Goal: Task Accomplishment & Management: Use online tool/utility

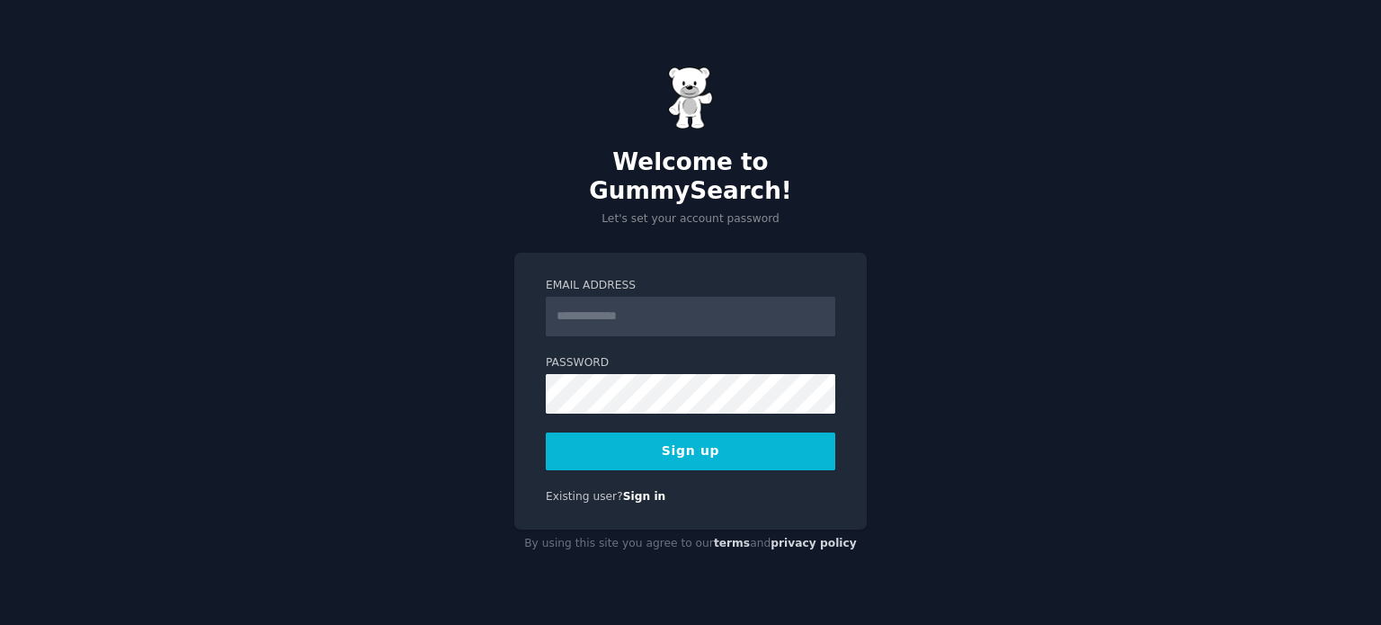
type input "**********"
click at [739, 437] on button "Sign up" at bounding box center [690, 451] width 289 height 38
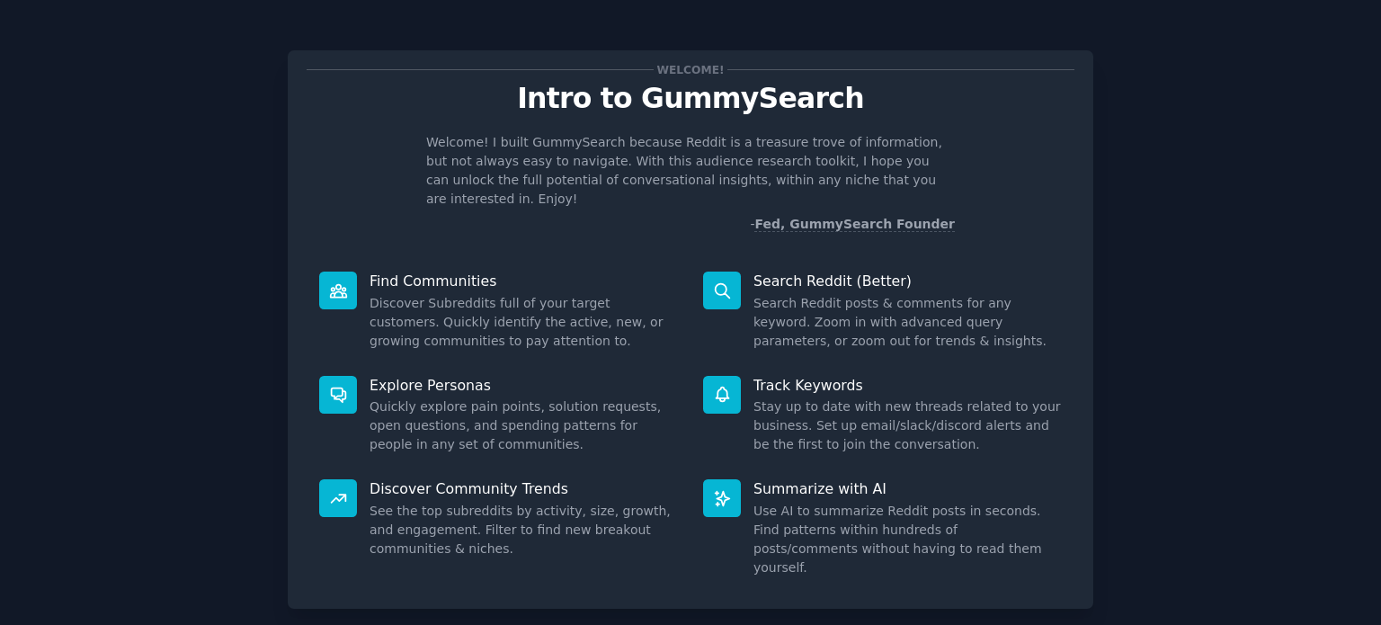
click at [1284, 312] on div "Welcome! Intro to GummySearch Welcome! I built GummySearch because Reddit is a …" at bounding box center [690, 370] width 1331 height 691
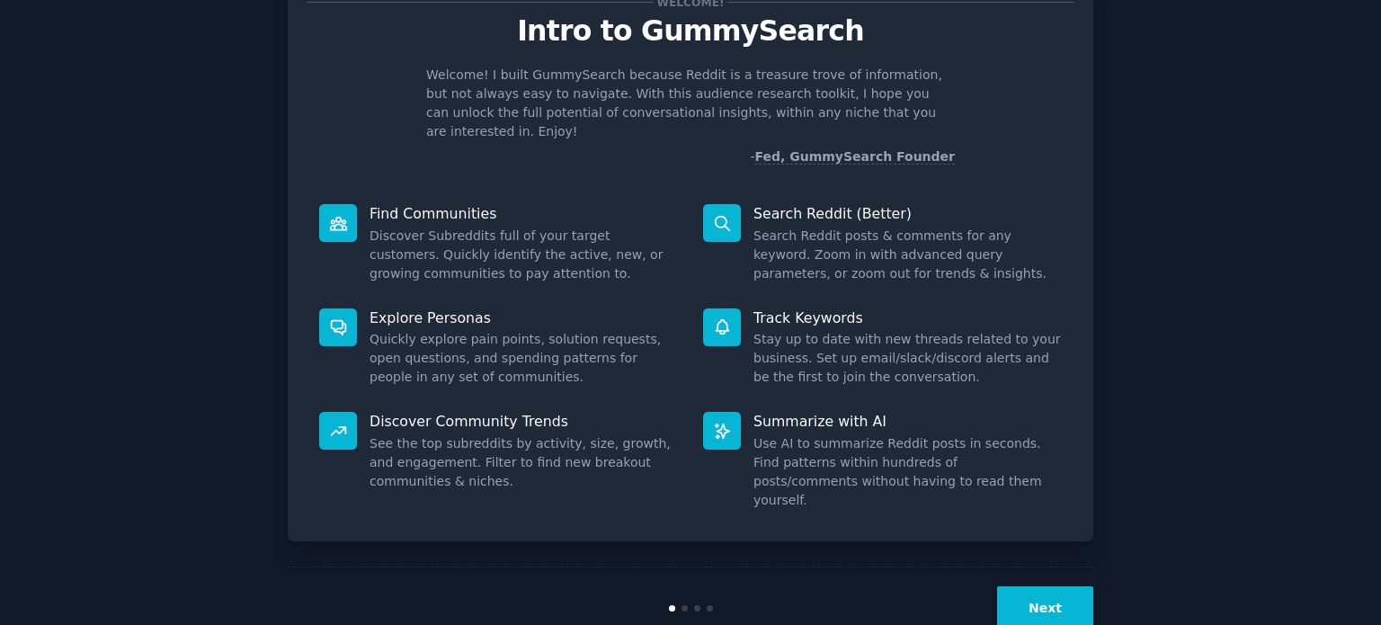
scroll to position [78, 0]
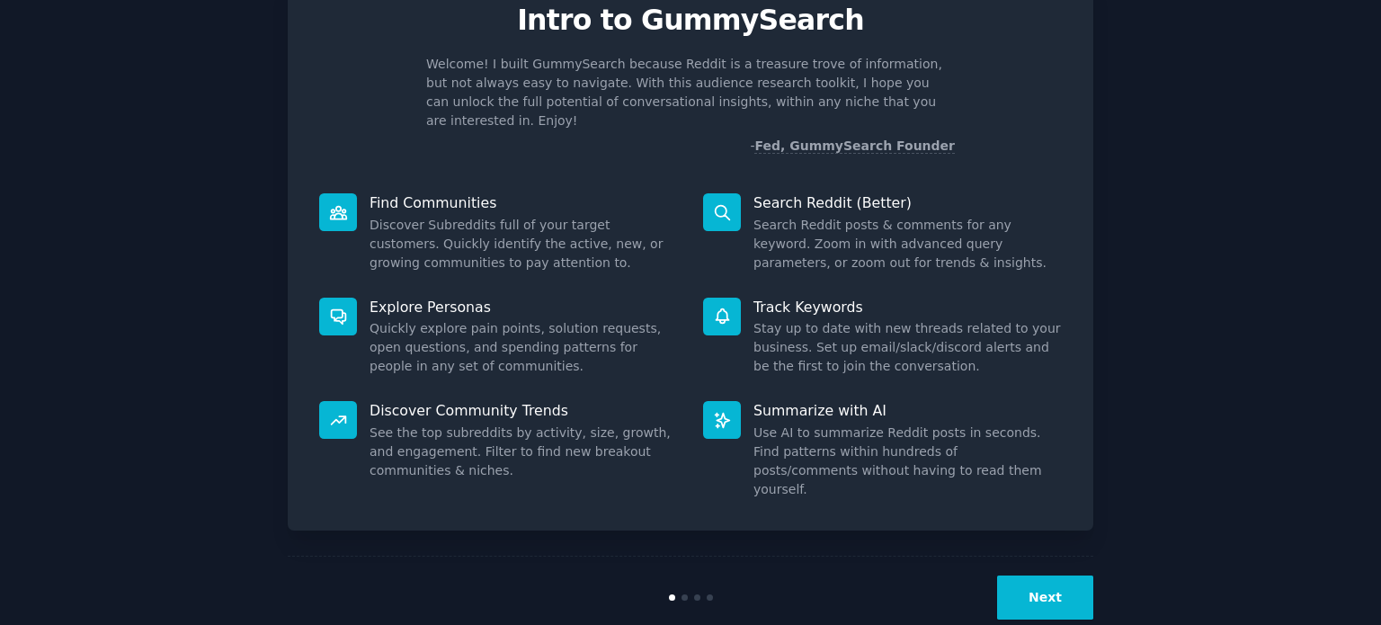
click at [1043, 575] on button "Next" at bounding box center [1045, 597] width 96 height 44
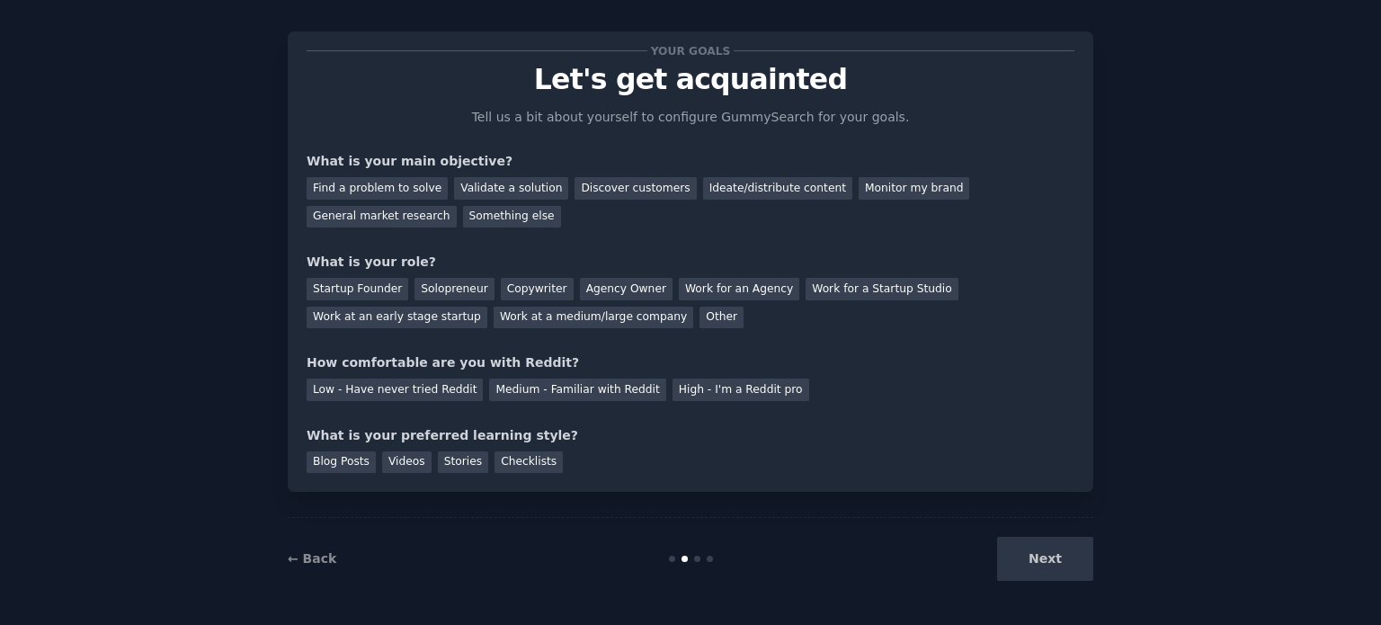
scroll to position [18, 0]
click at [363, 178] on div "Find a problem to solve" at bounding box center [377, 189] width 141 height 22
click at [484, 189] on div "Validate a solution" at bounding box center [511, 189] width 114 height 22
click at [399, 186] on div "Find a problem to solve" at bounding box center [377, 189] width 141 height 22
click at [505, 284] on div "Copywriter" at bounding box center [537, 290] width 73 height 22
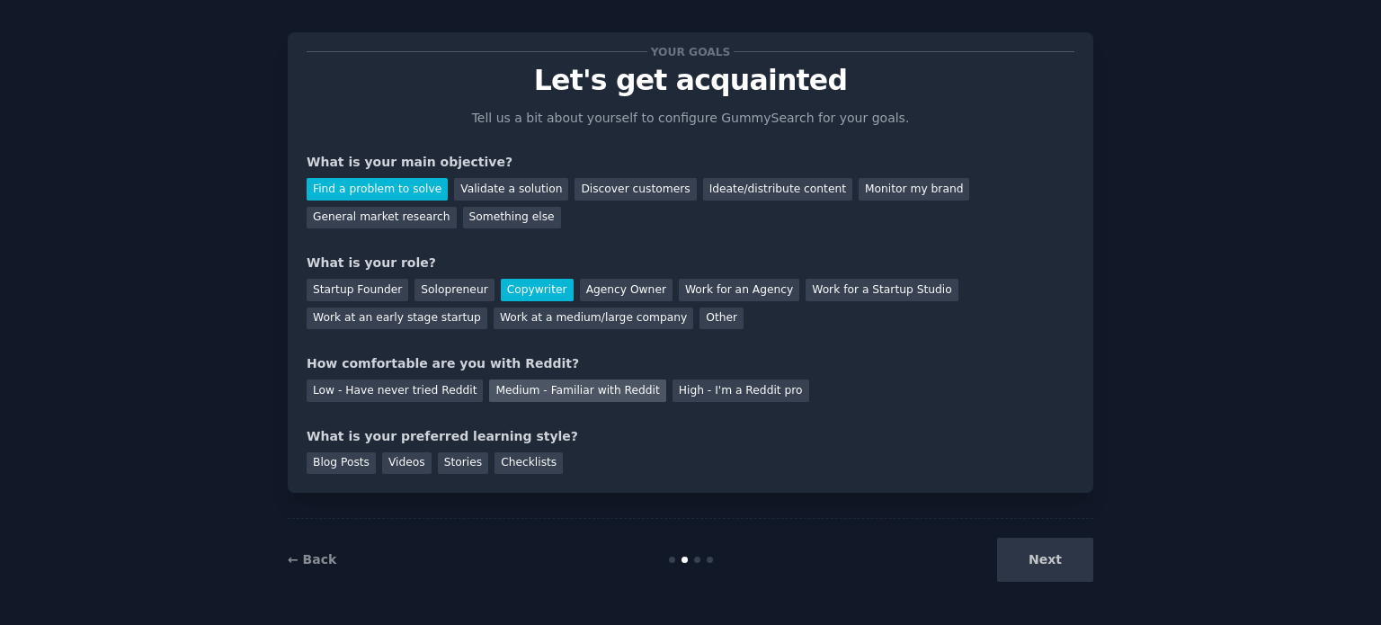
click at [496, 387] on div "Medium - Familiar with Reddit" at bounding box center [577, 390] width 176 height 22
click at [442, 389] on div "Low - Have never tried Reddit" at bounding box center [395, 390] width 176 height 22
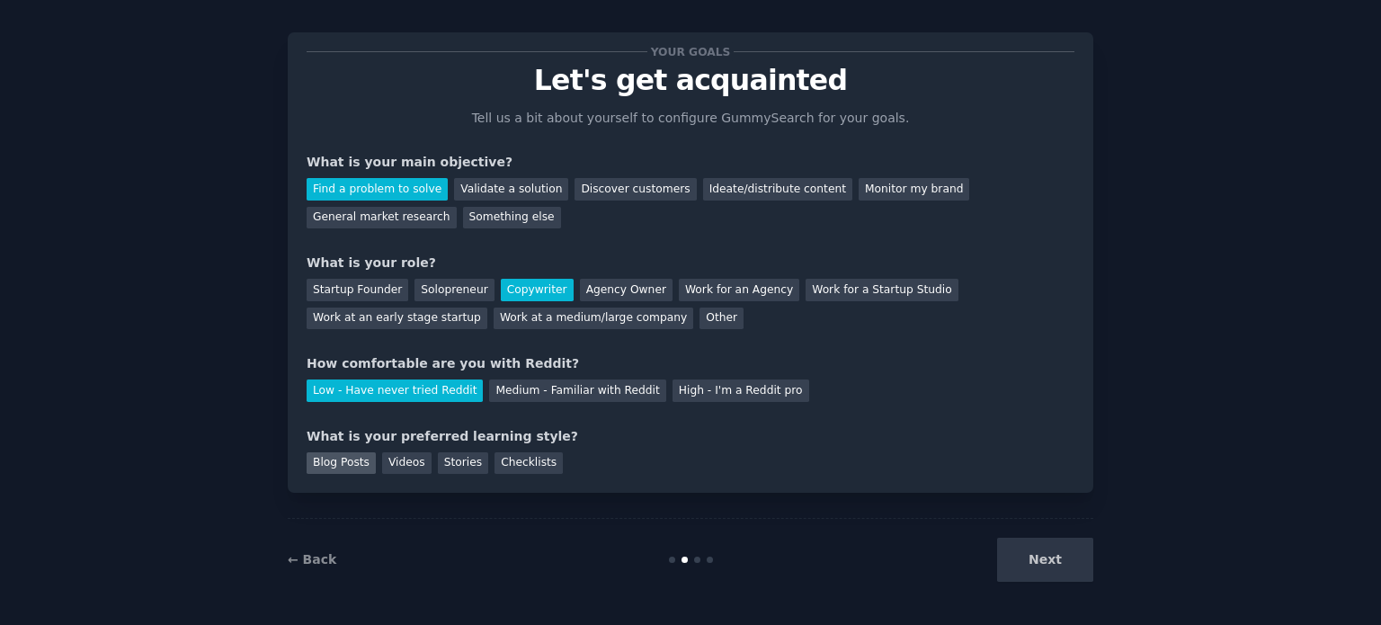
click at [334, 459] on div "Blog Posts" at bounding box center [341, 463] width 69 height 22
click at [457, 450] on div "Blog Posts Videos Stories Checklists" at bounding box center [691, 460] width 768 height 29
click at [457, 456] on div "Stories" at bounding box center [463, 463] width 50 height 22
click at [1072, 557] on button "Next" at bounding box center [1045, 560] width 96 height 44
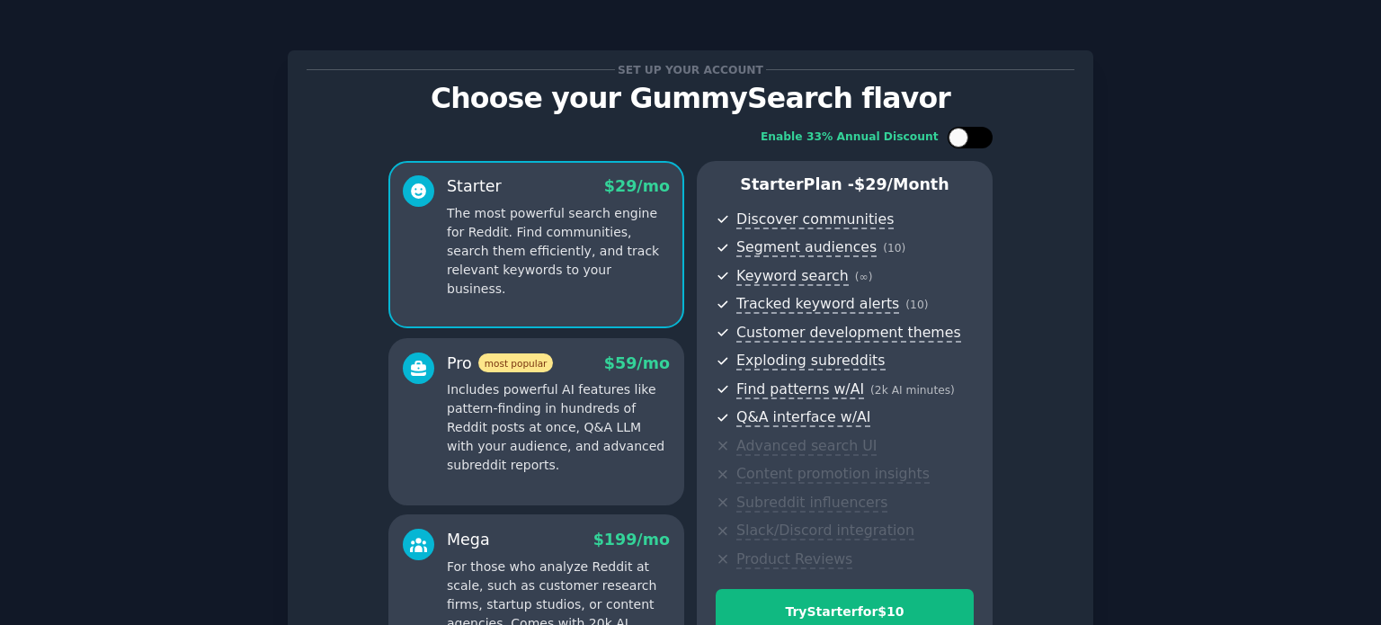
click at [964, 130] on div at bounding box center [970, 138] width 45 height 22
click at [955, 130] on div at bounding box center [970, 138] width 45 height 22
checkbox input "false"
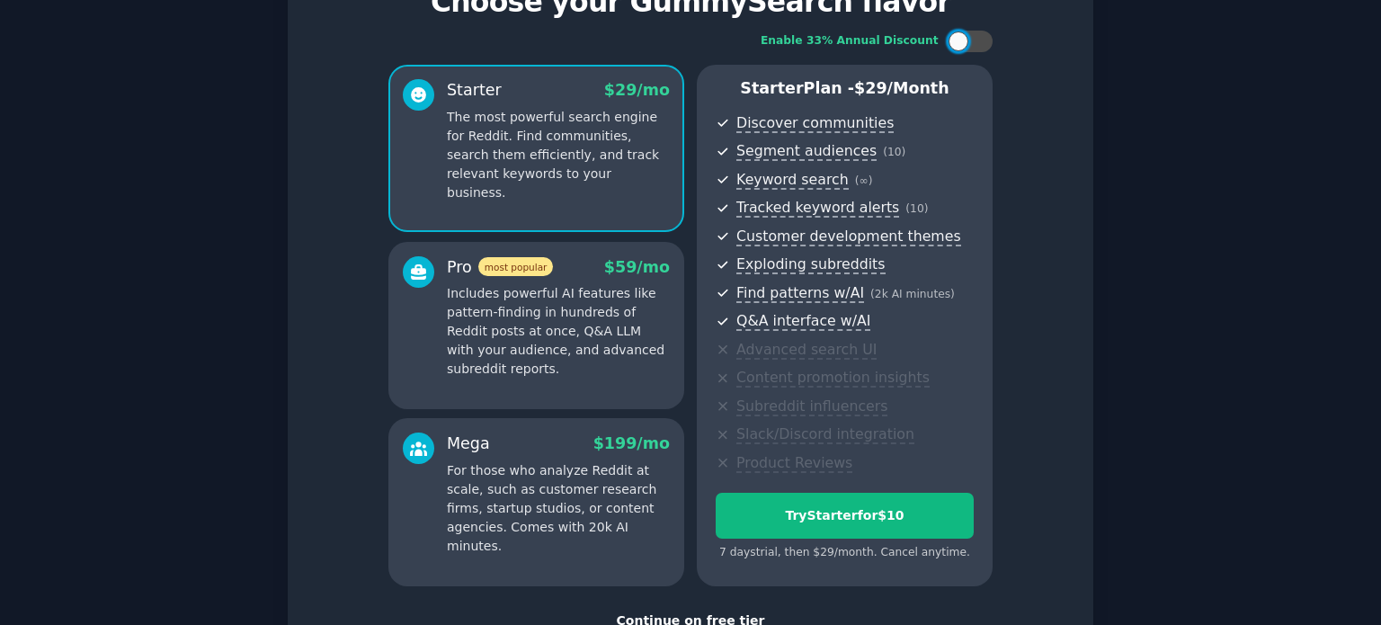
scroll to position [101, 0]
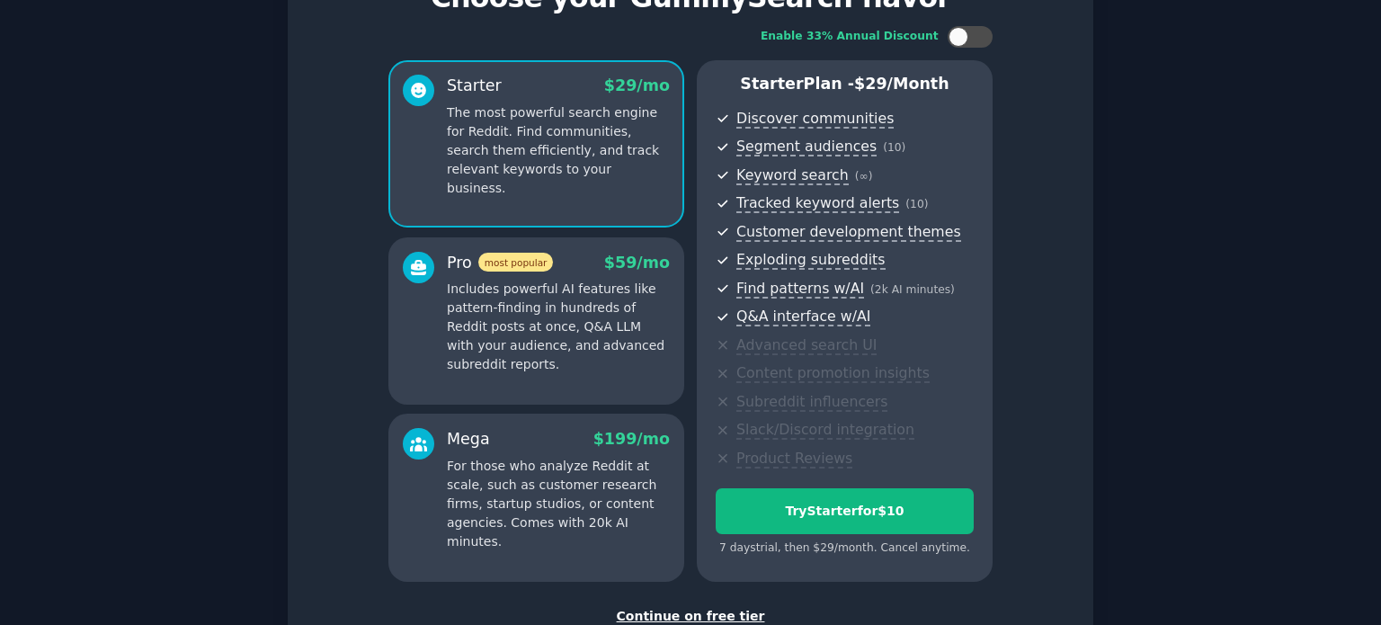
click at [622, 339] on p "Includes powerful AI features like pattern-finding in hundreds of Reddit posts …" at bounding box center [558, 327] width 223 height 94
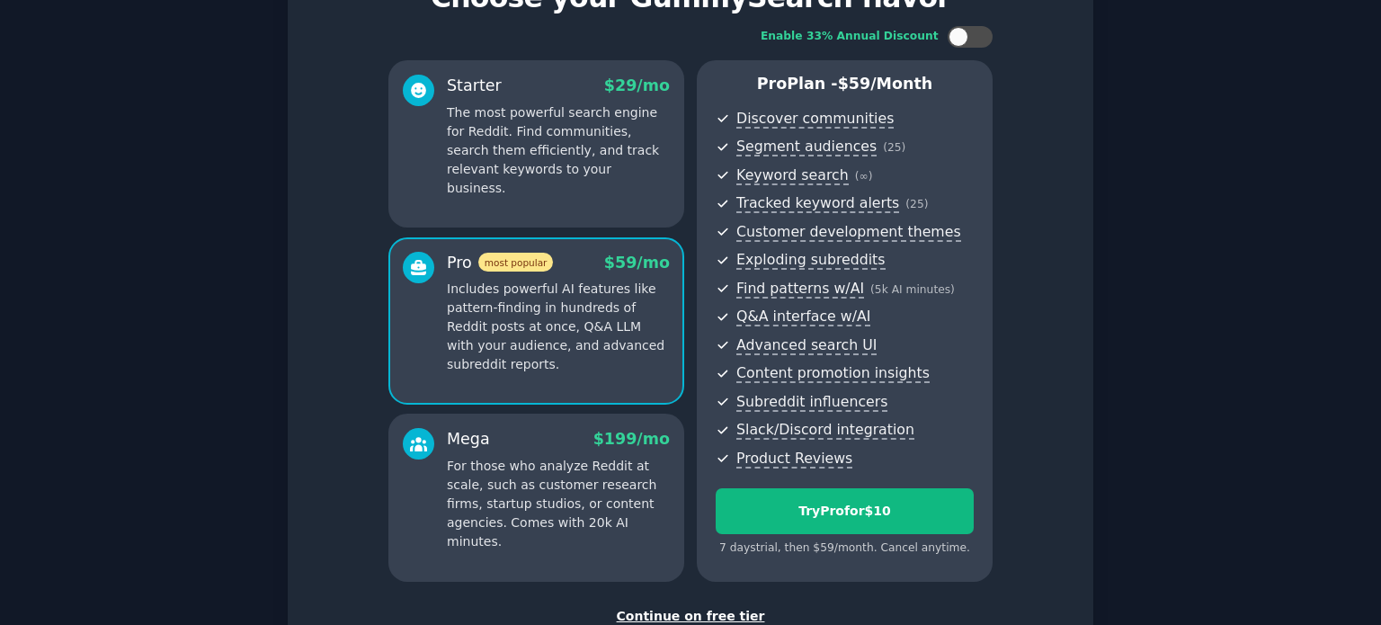
click at [600, 462] on p "For those who analyze Reddit at scale, such as customer research firms, startup…" at bounding box center [558, 504] width 223 height 94
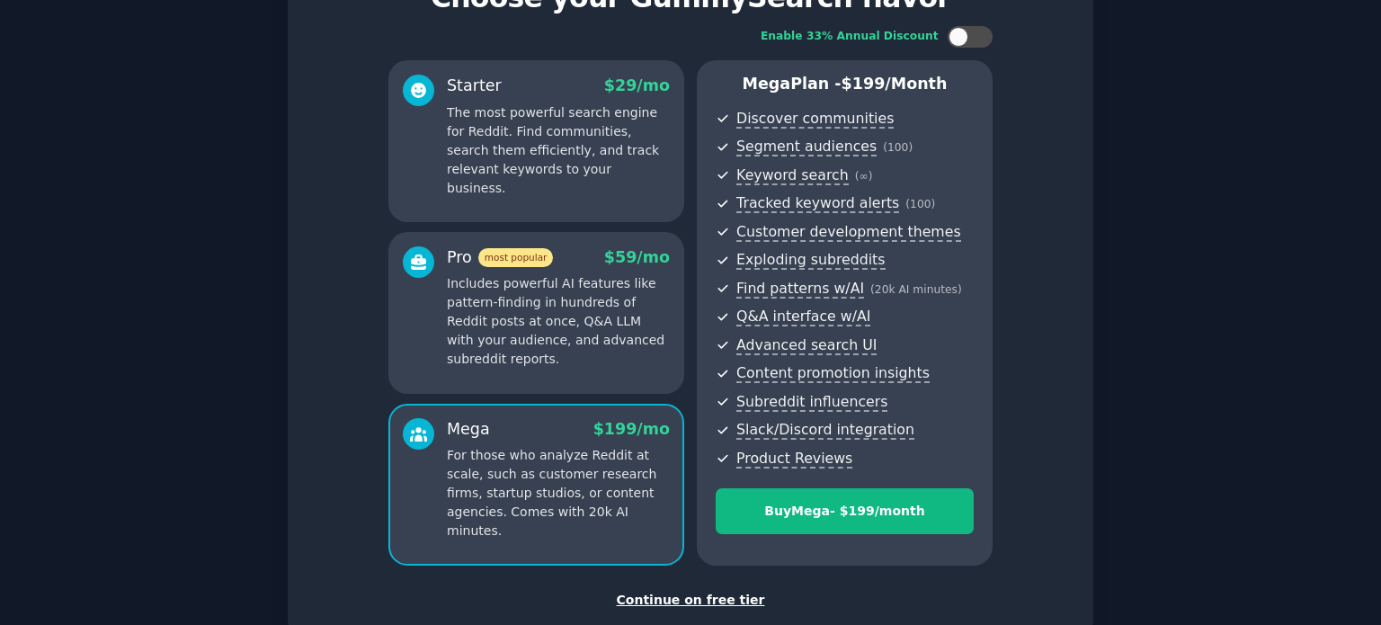
click at [598, 364] on p "Includes powerful AI features like pattern-finding in hundreds of Reddit posts …" at bounding box center [558, 321] width 223 height 94
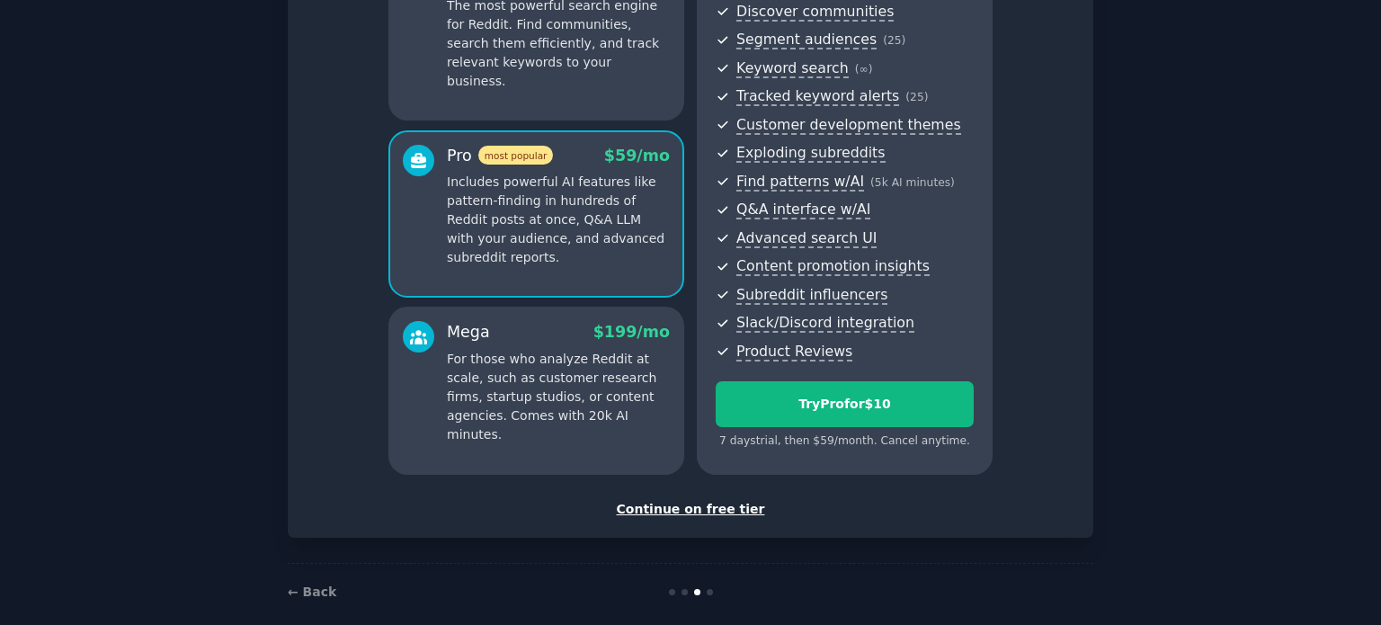
scroll to position [209, 0]
click at [666, 506] on div "Continue on free tier" at bounding box center [691, 508] width 768 height 19
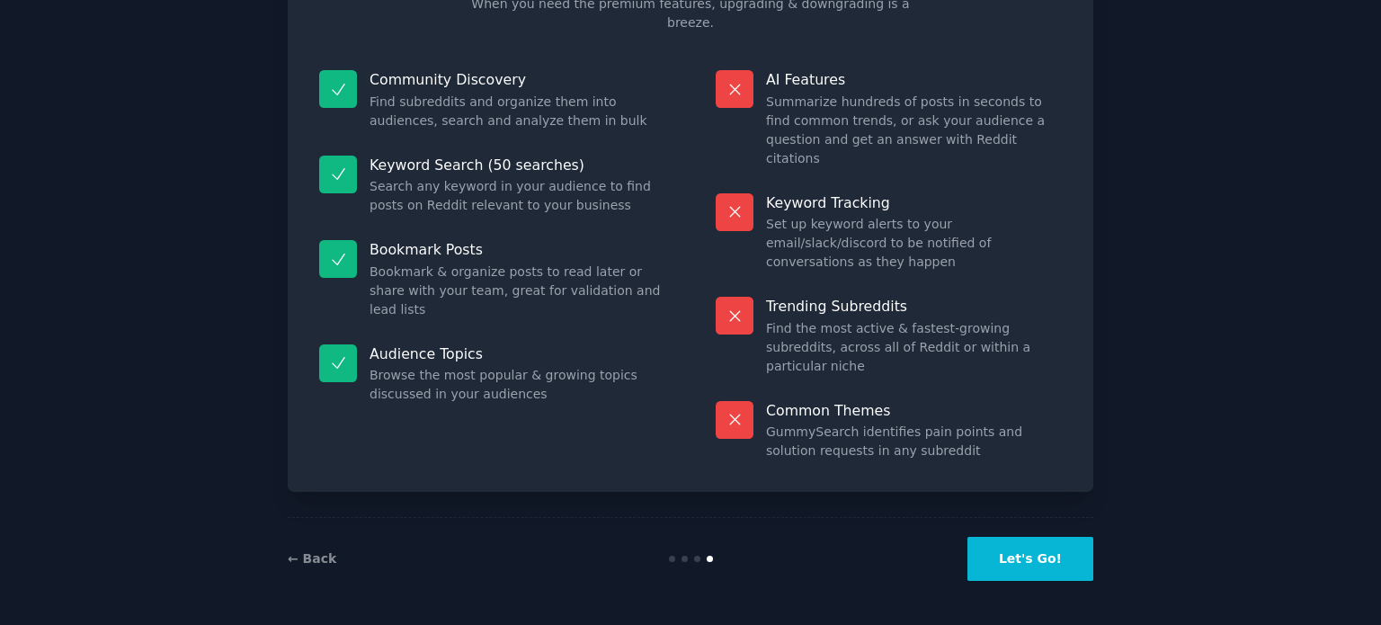
scroll to position [75, 0]
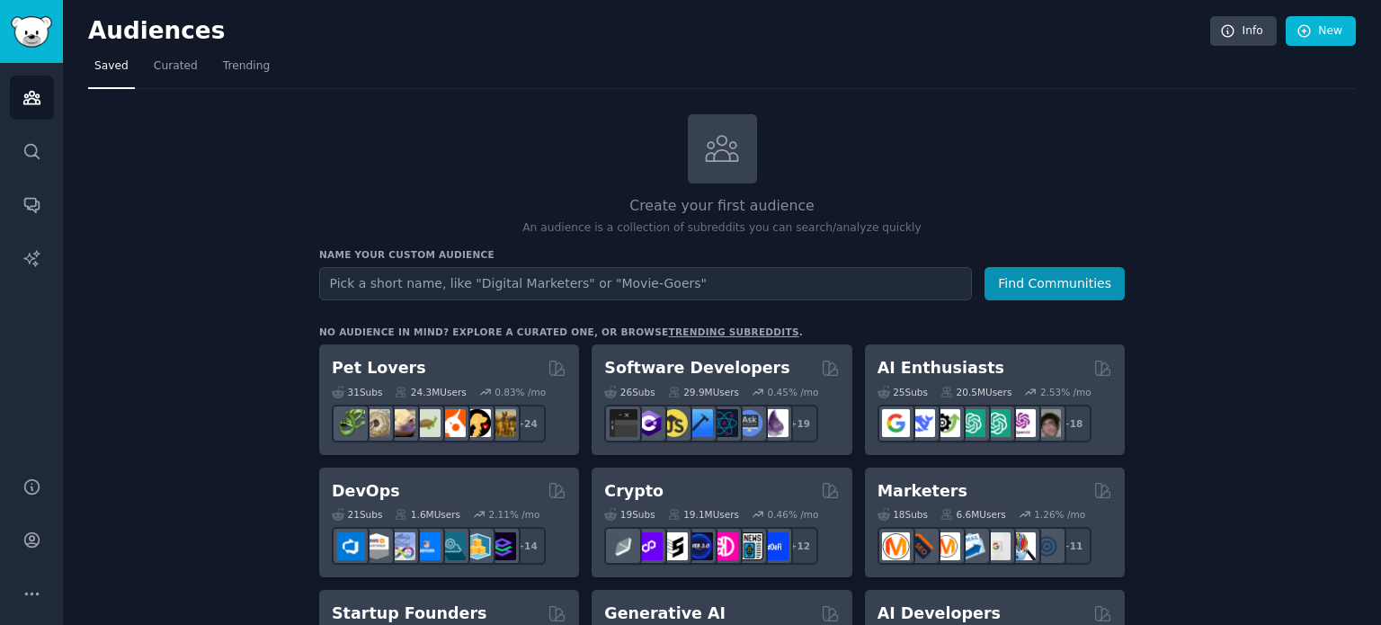
click at [639, 282] on input "text" at bounding box center [645, 283] width 653 height 33
type input "Fitness coaches"
click at [1034, 270] on button "Find Communities" at bounding box center [1054, 283] width 140 height 33
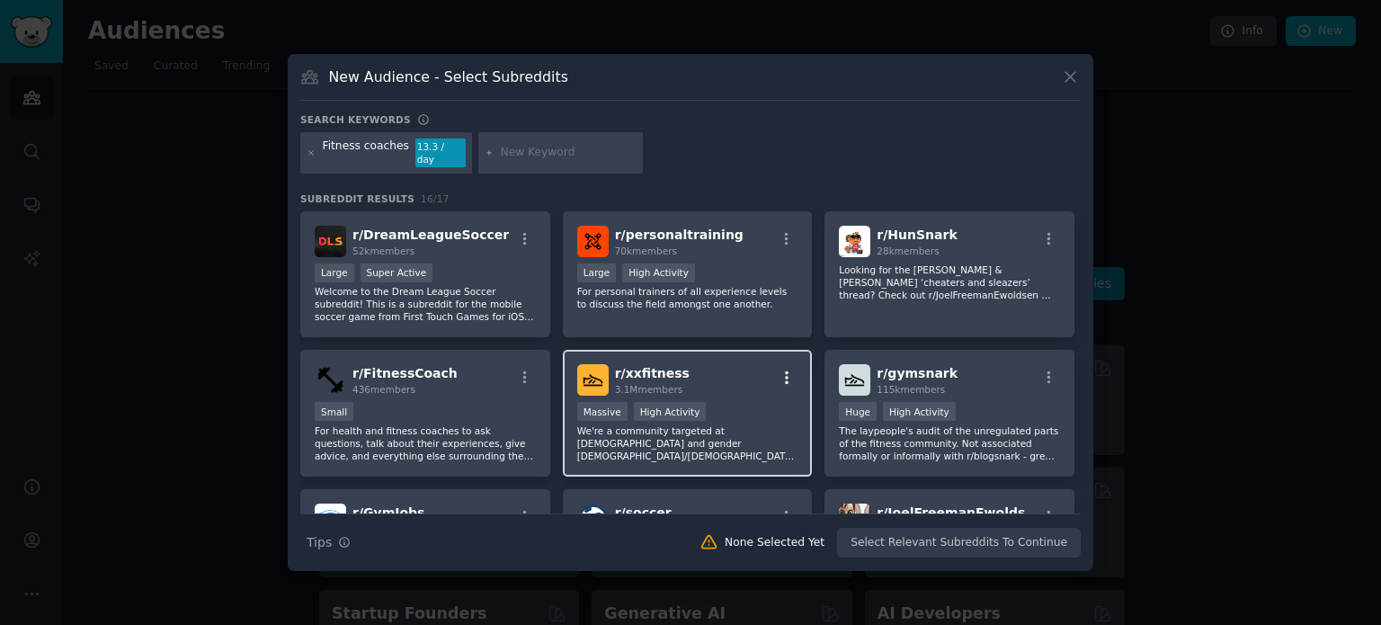
click at [779, 370] on icon "button" at bounding box center [787, 378] width 16 height 16
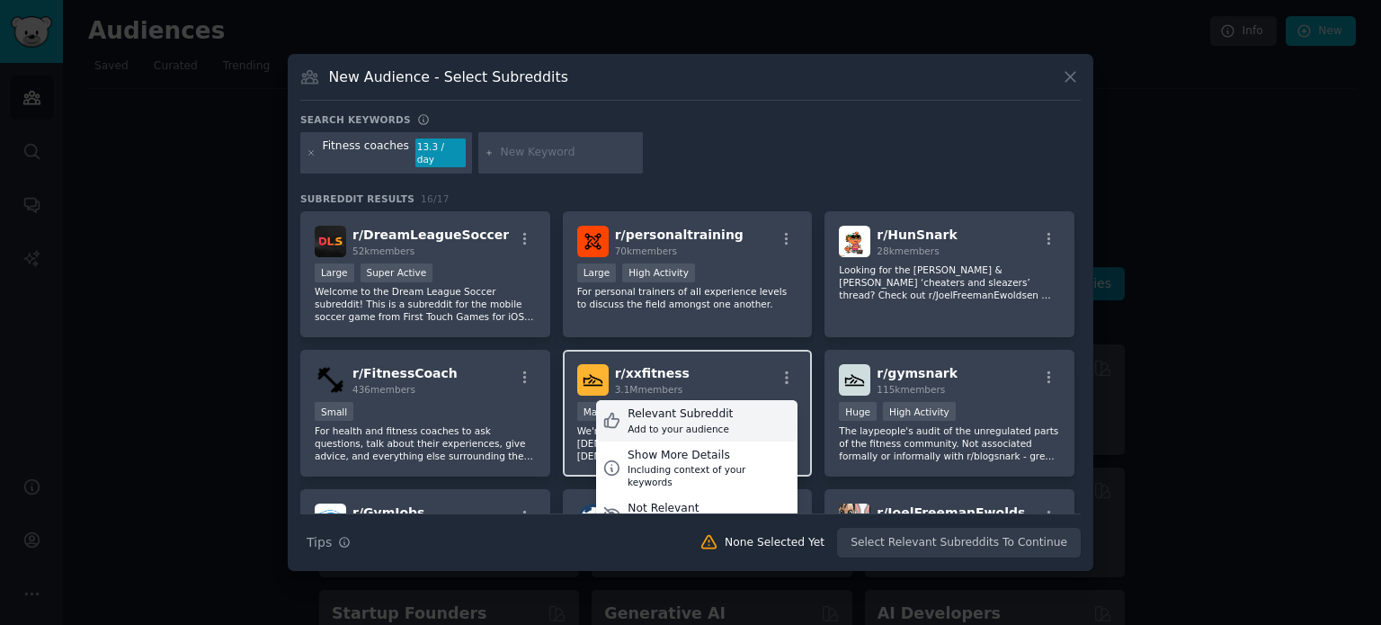
click at [741, 421] on div "Relevant Subreddit Add to your audience" at bounding box center [696, 420] width 201 height 41
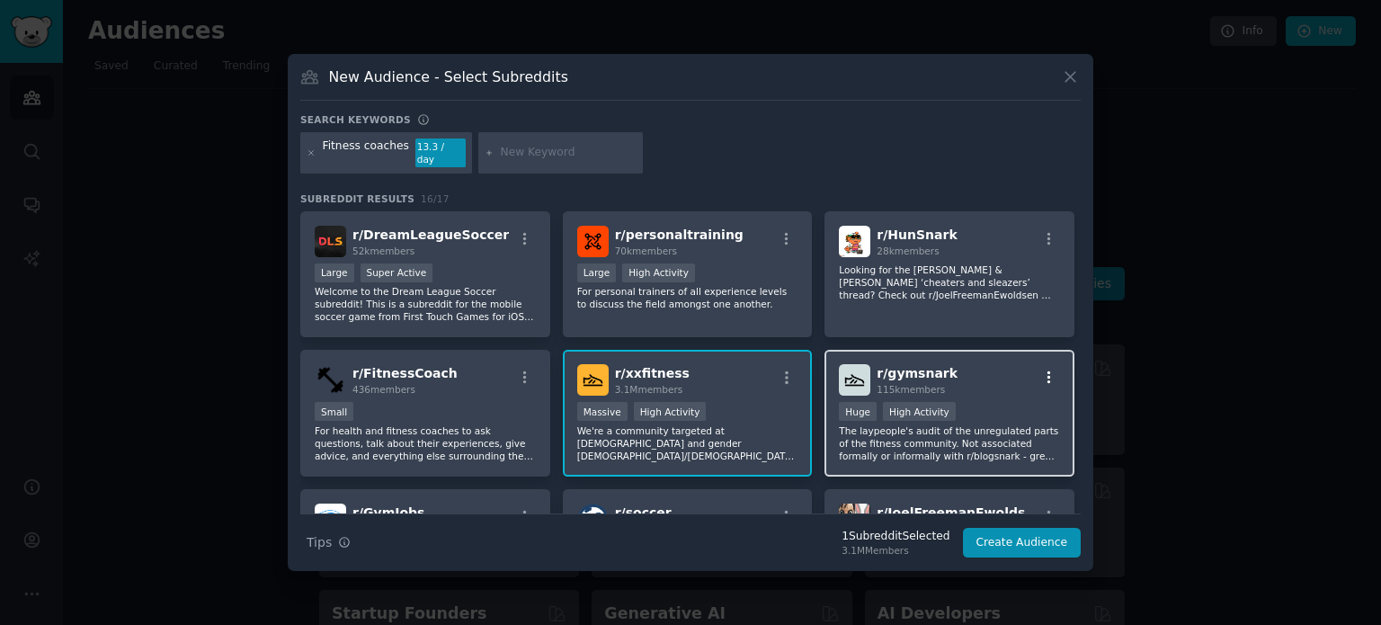
click at [1041, 370] on icon "button" at bounding box center [1049, 378] width 16 height 16
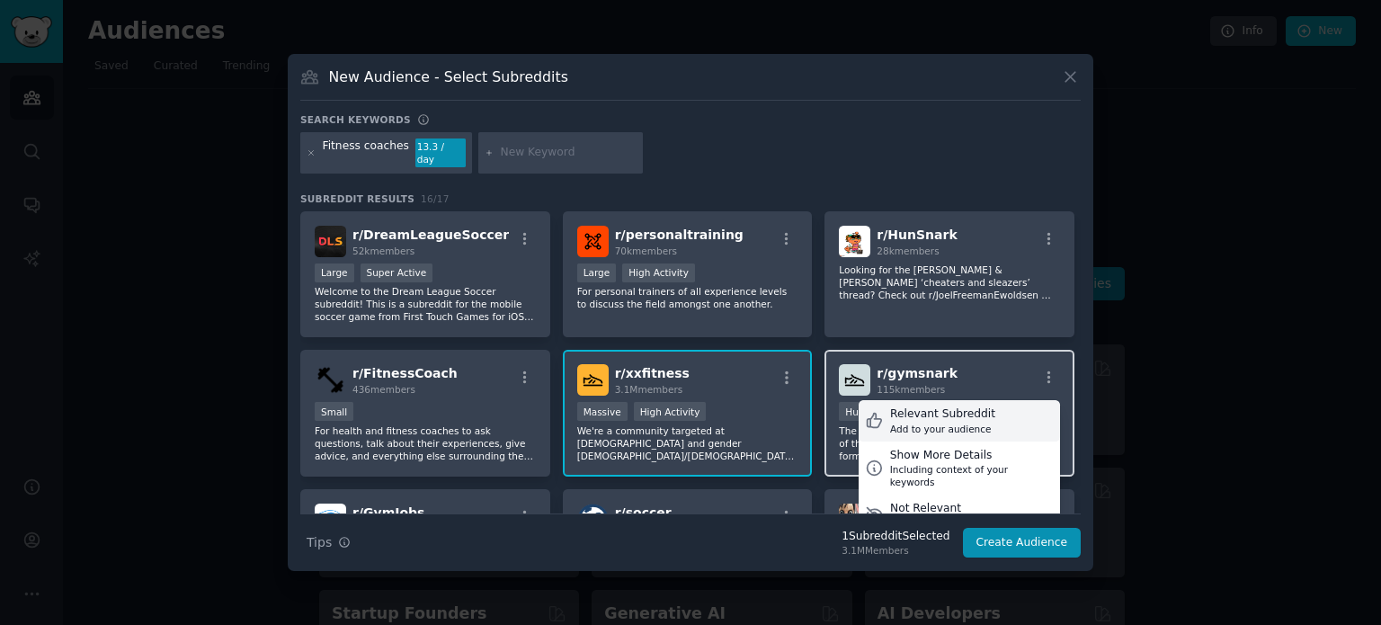
click at [960, 423] on div "Add to your audience" at bounding box center [942, 429] width 105 height 13
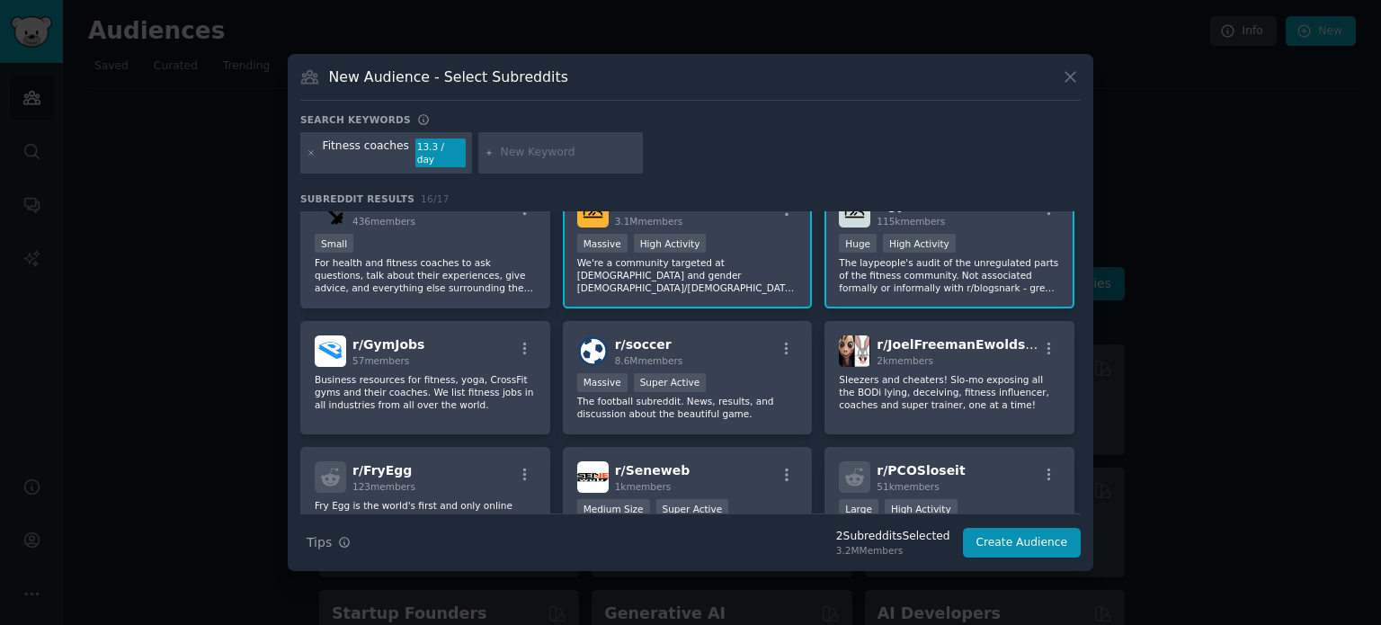
scroll to position [182, 0]
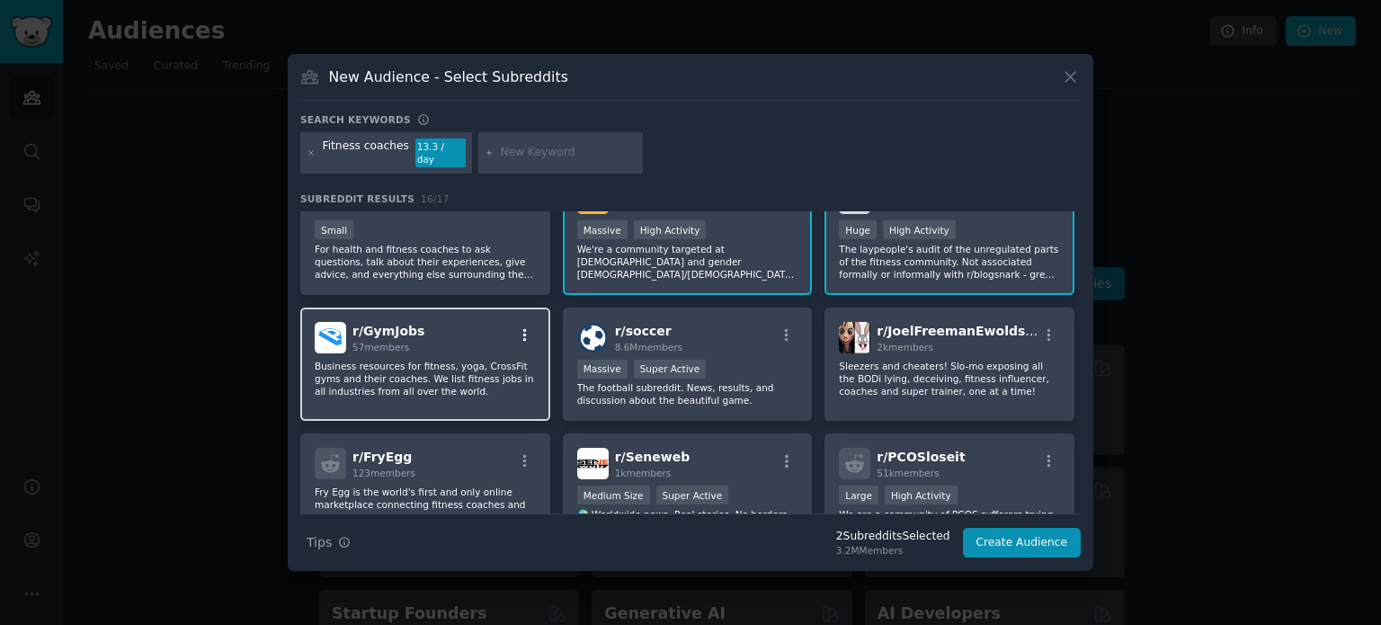
click at [525, 327] on icon "button" at bounding box center [525, 335] width 16 height 16
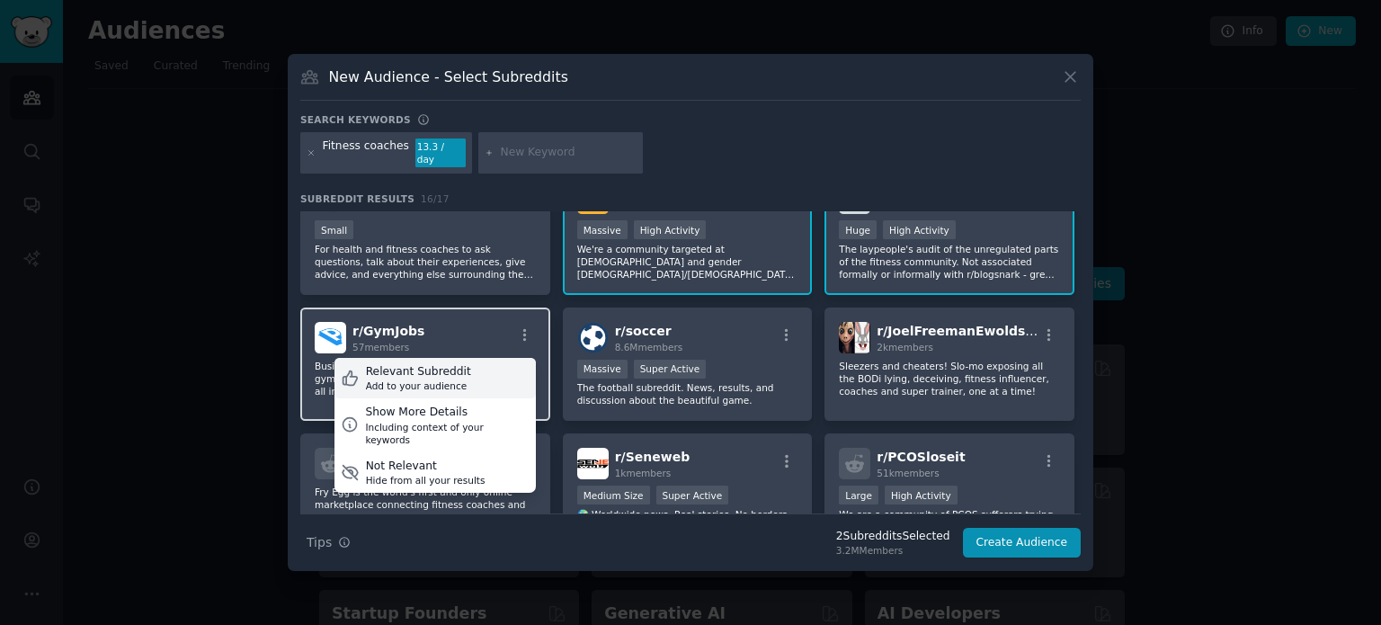
click at [464, 359] on div "Relevant Subreddit Add to your audience" at bounding box center [434, 378] width 201 height 41
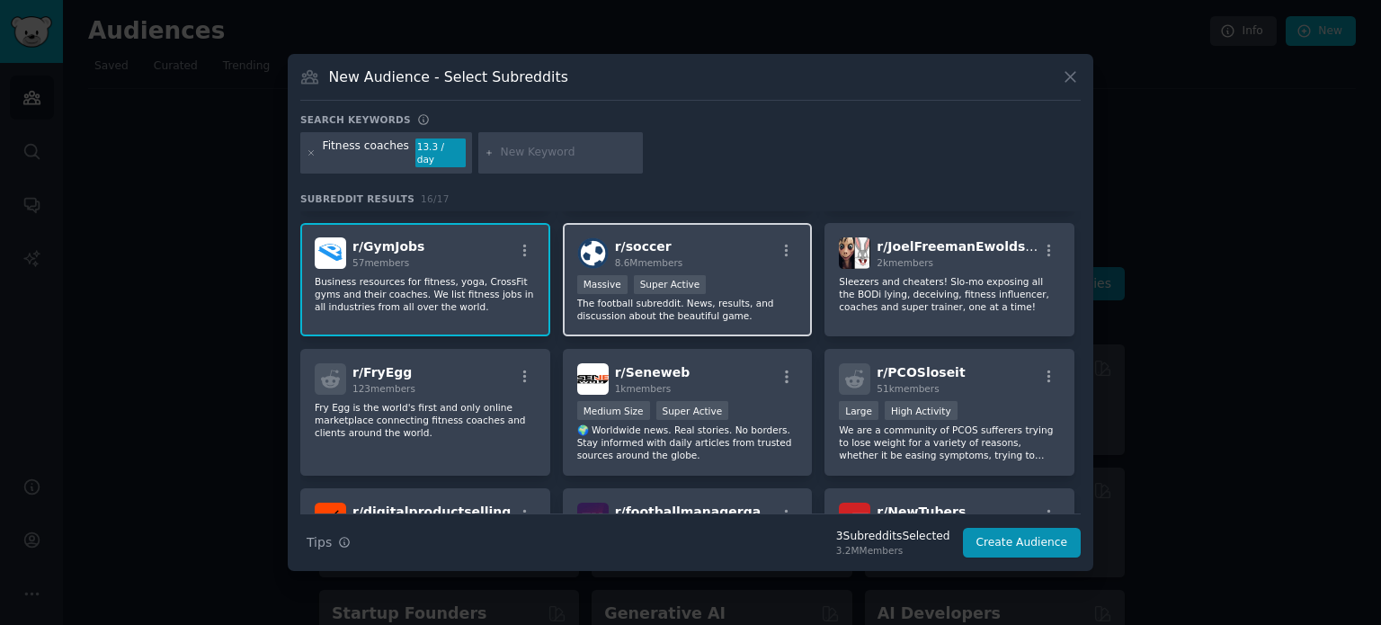
scroll to position [275, 0]
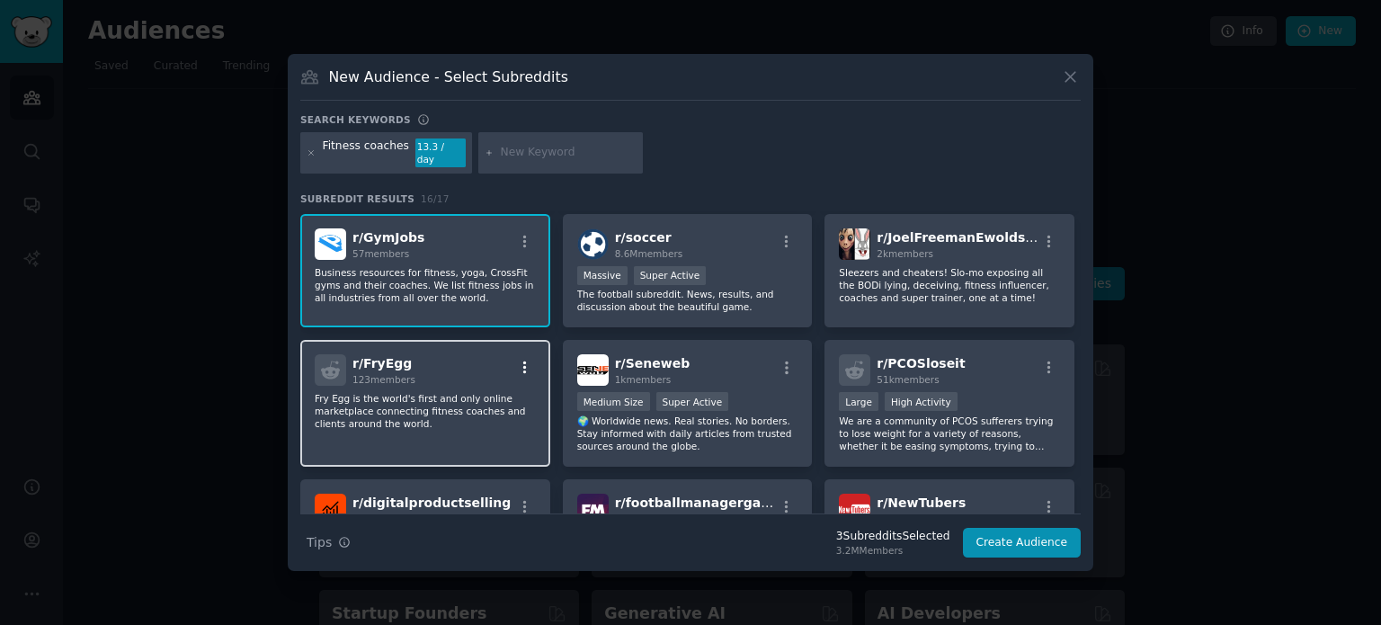
click at [522, 360] on icon "button" at bounding box center [525, 368] width 16 height 16
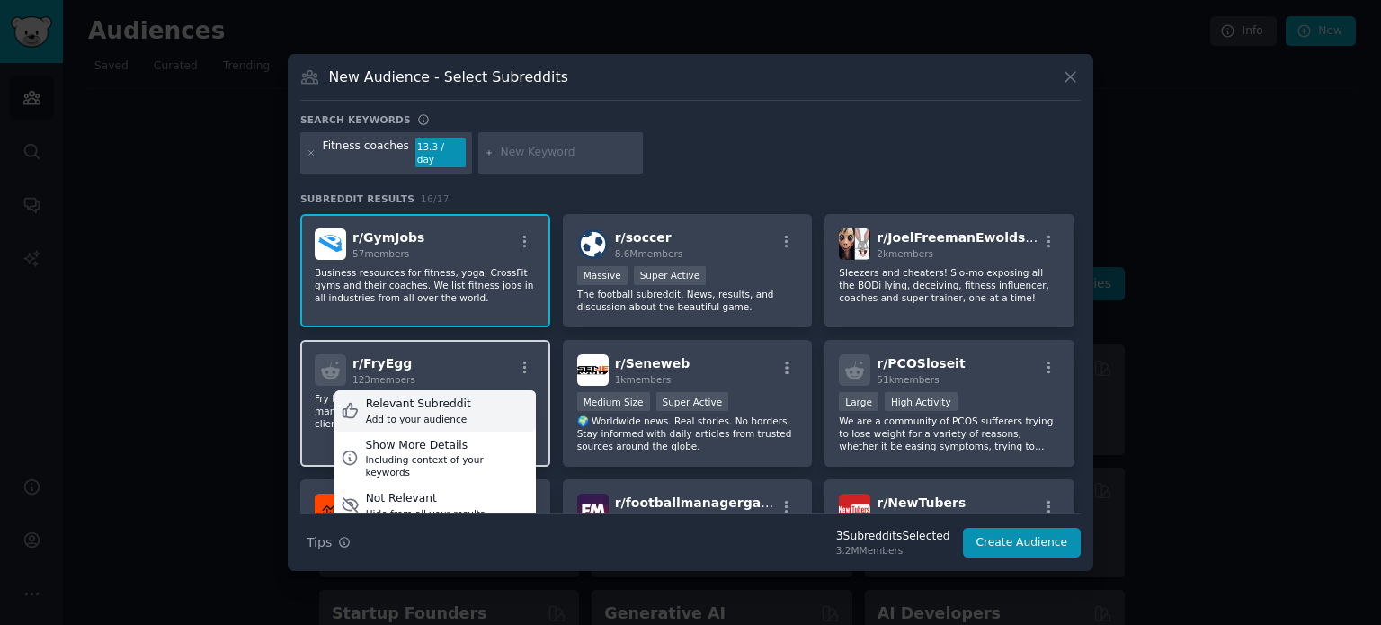
click at [476, 390] on div "Relevant Subreddit Add to your audience" at bounding box center [434, 410] width 201 height 41
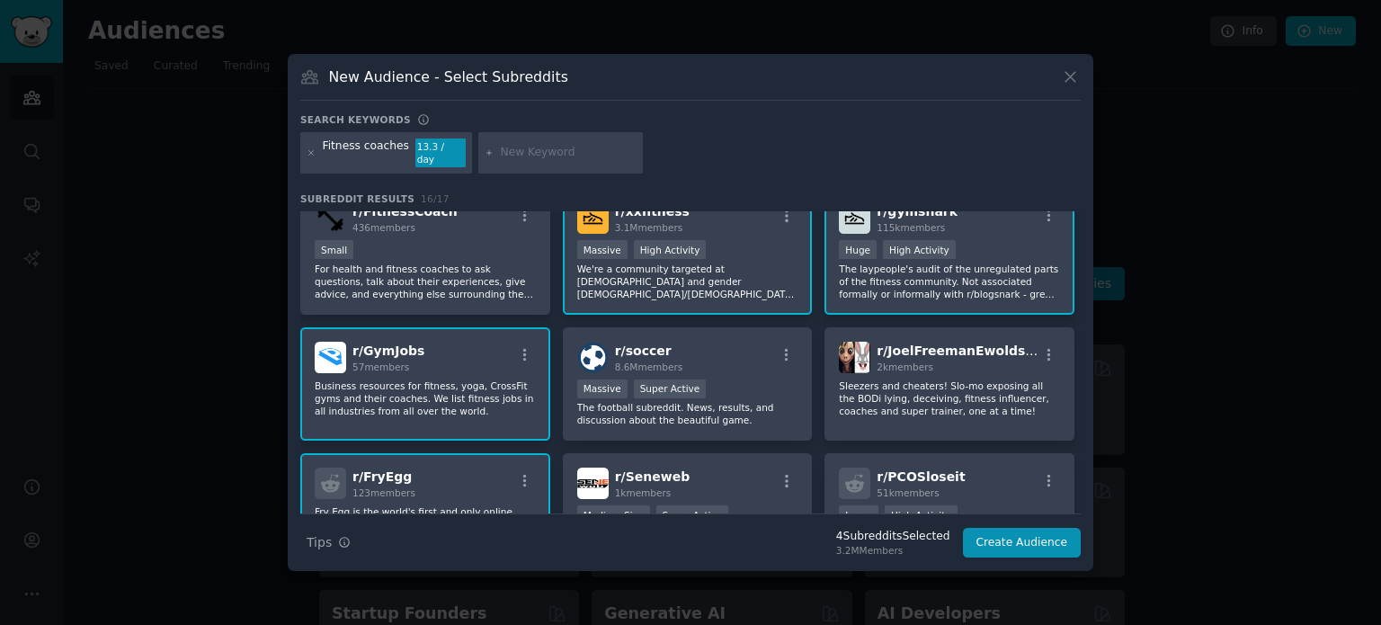
scroll to position [0, 0]
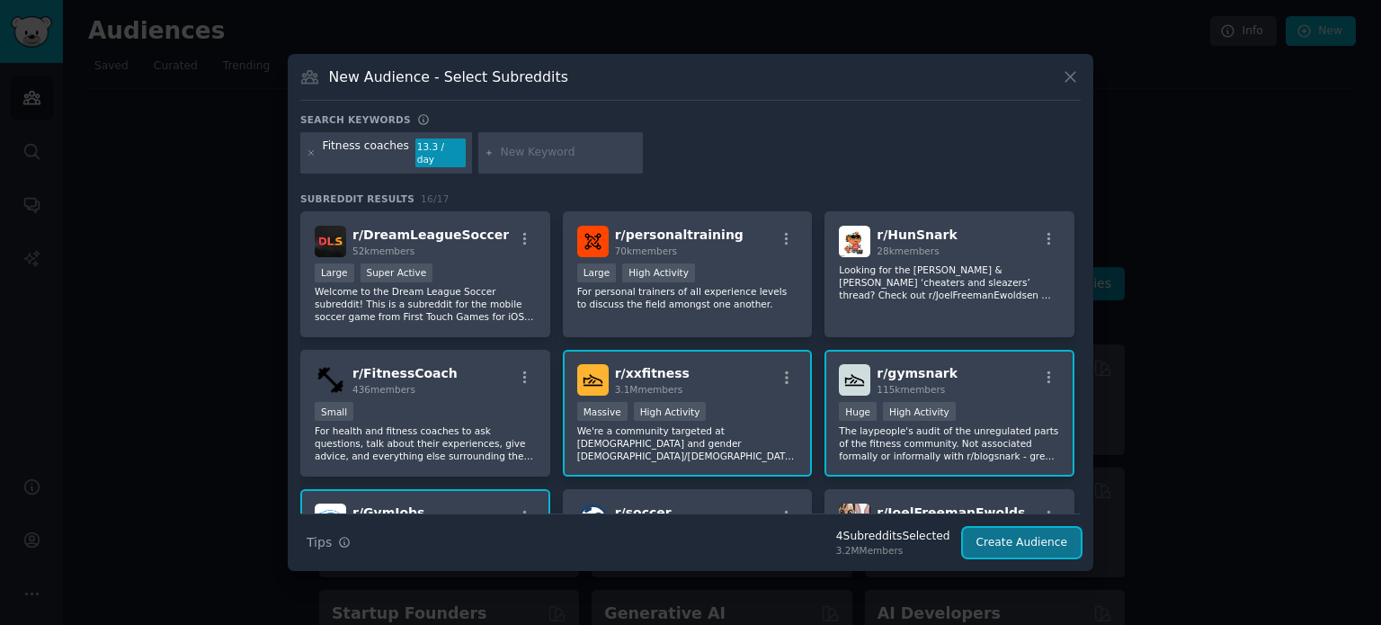
click at [1052, 535] on button "Create Audience" at bounding box center [1022, 543] width 119 height 31
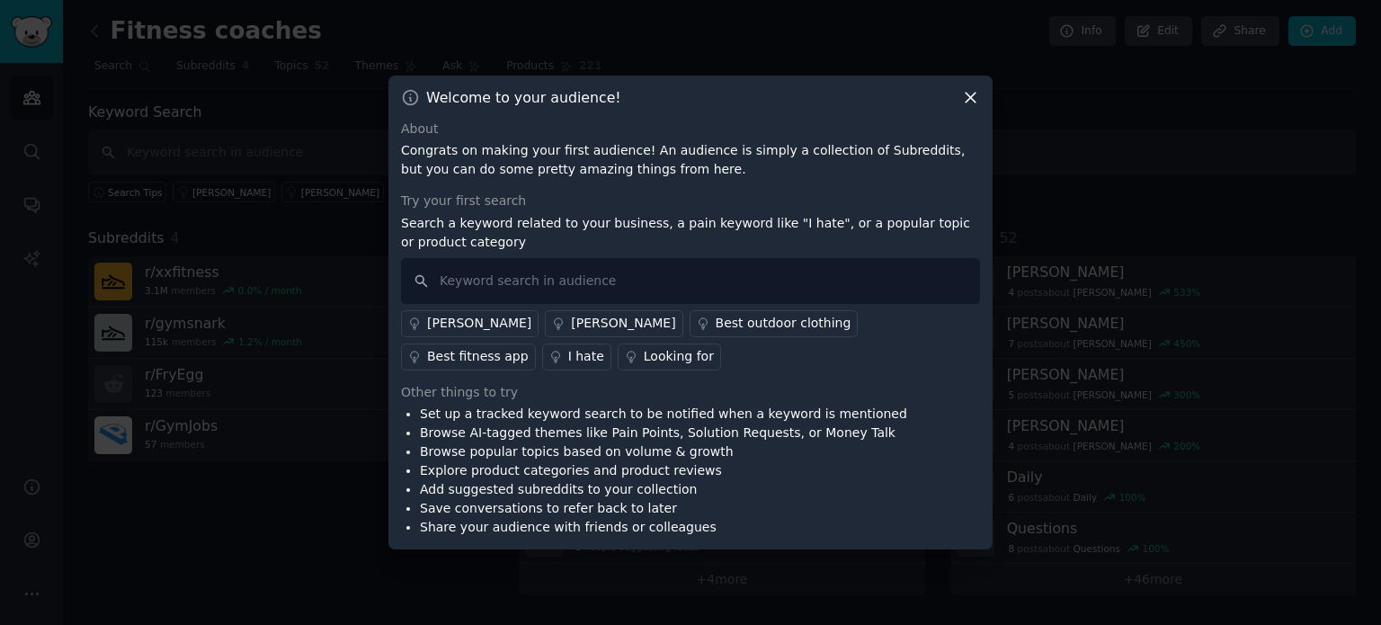
click at [971, 91] on icon at bounding box center [970, 97] width 19 height 19
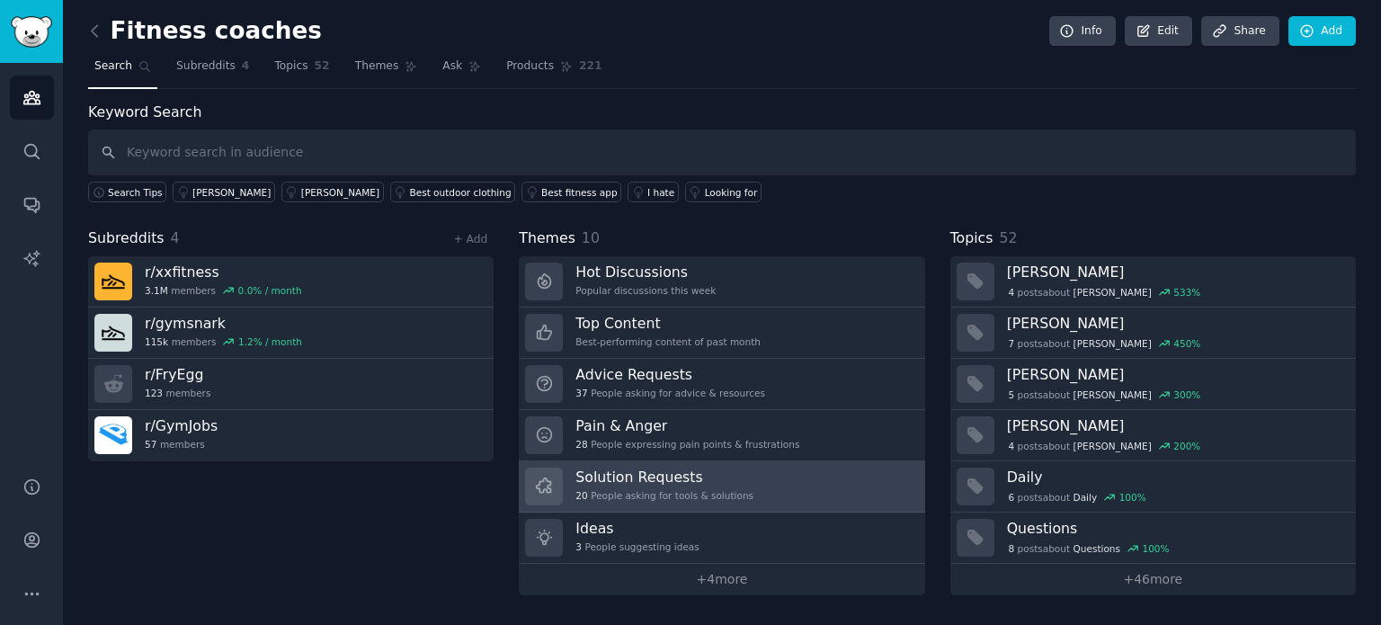
click at [771, 483] on link "Solution Requests 20 People asking for tools & solutions" at bounding box center [721, 486] width 405 height 51
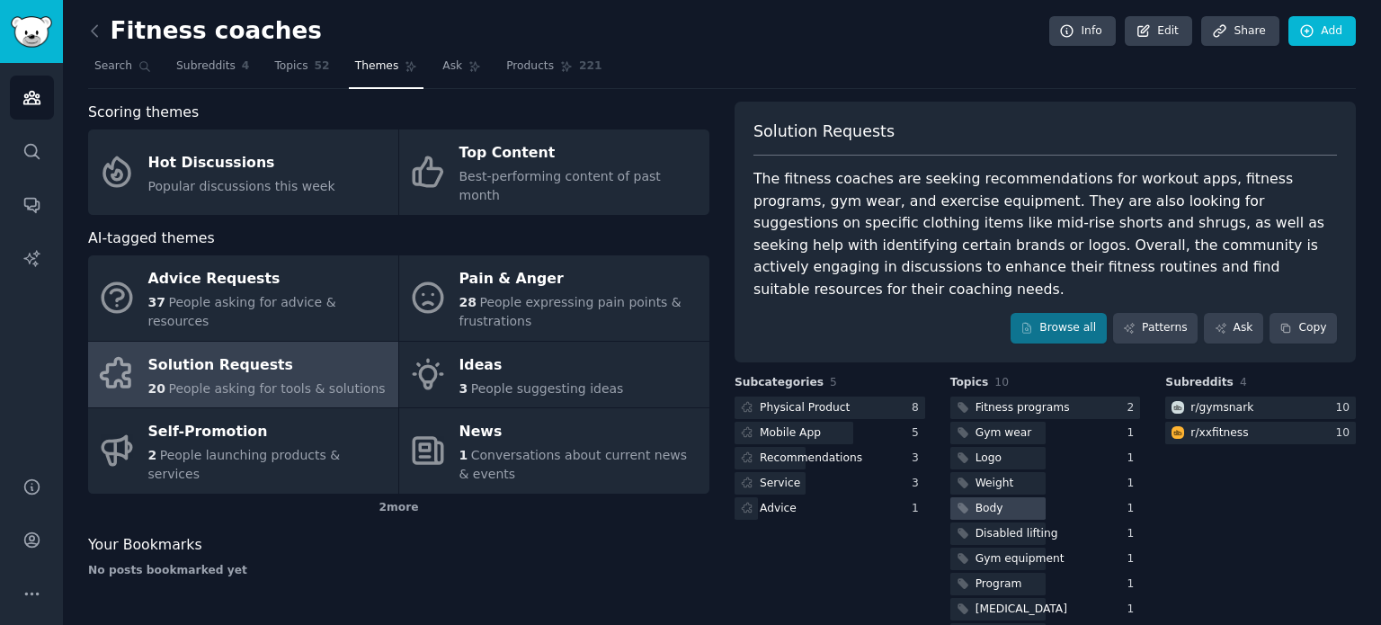
scroll to position [25, 0]
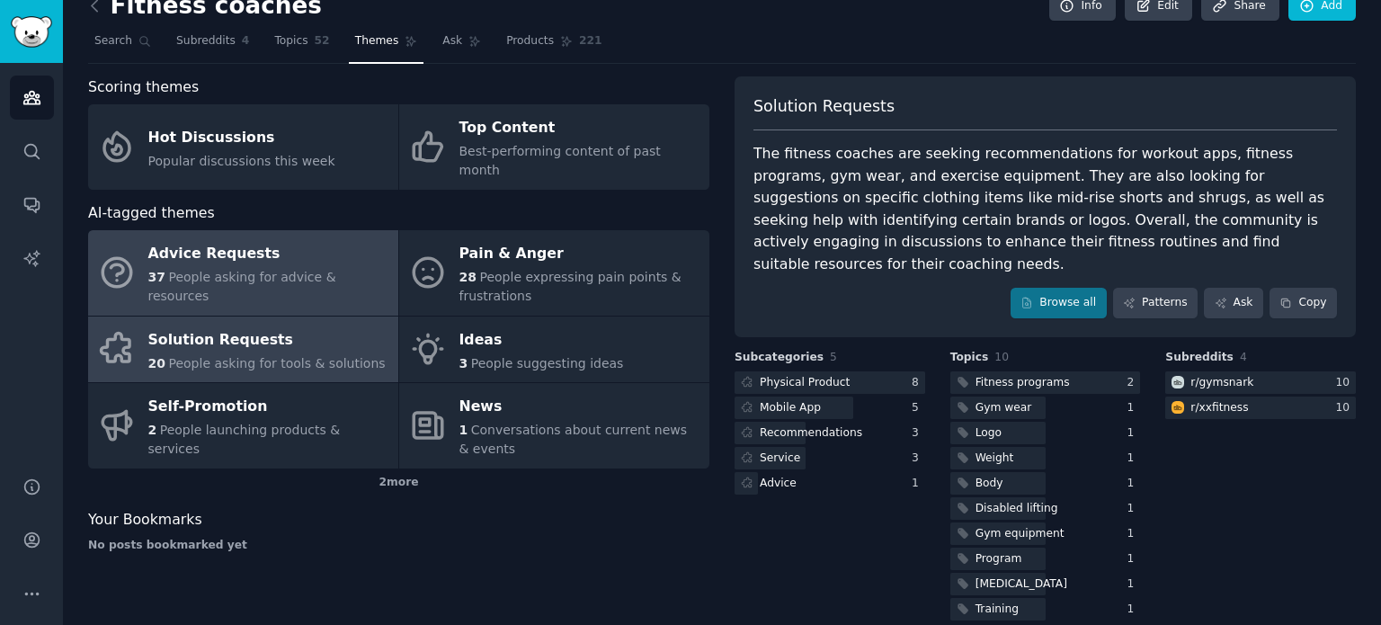
click at [295, 270] on span "People asking for advice & resources" at bounding box center [242, 286] width 188 height 33
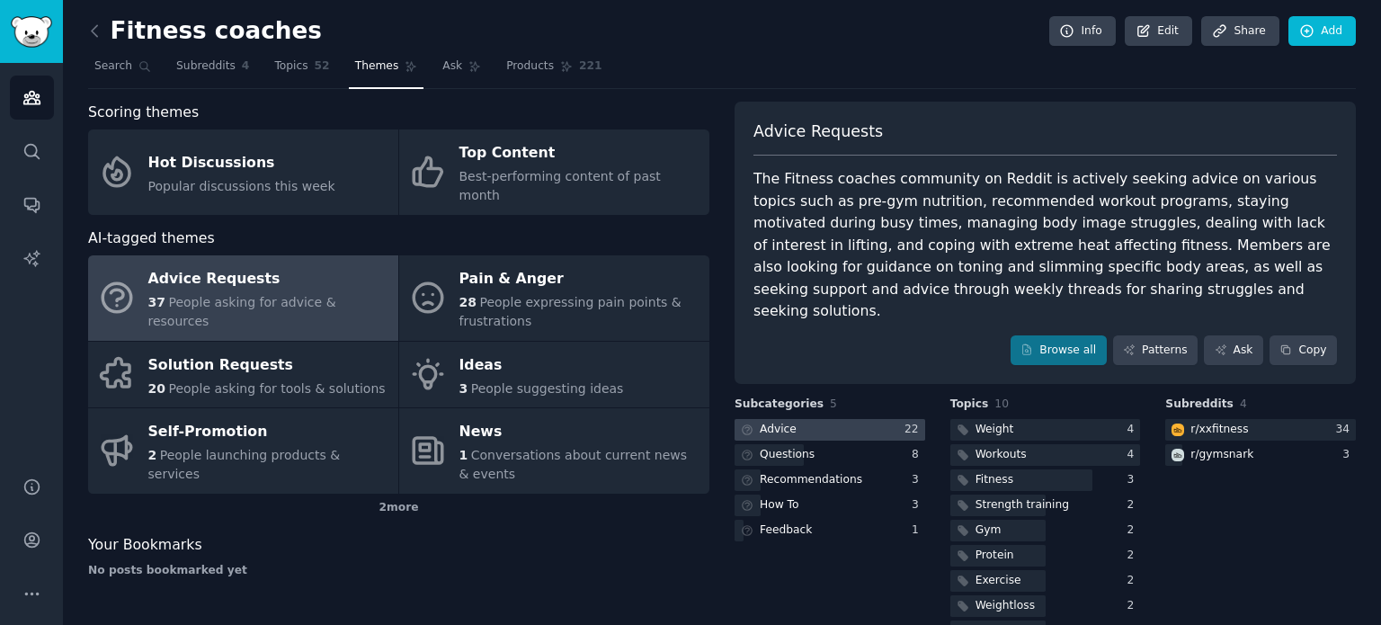
click at [811, 419] on div at bounding box center [830, 430] width 191 height 22
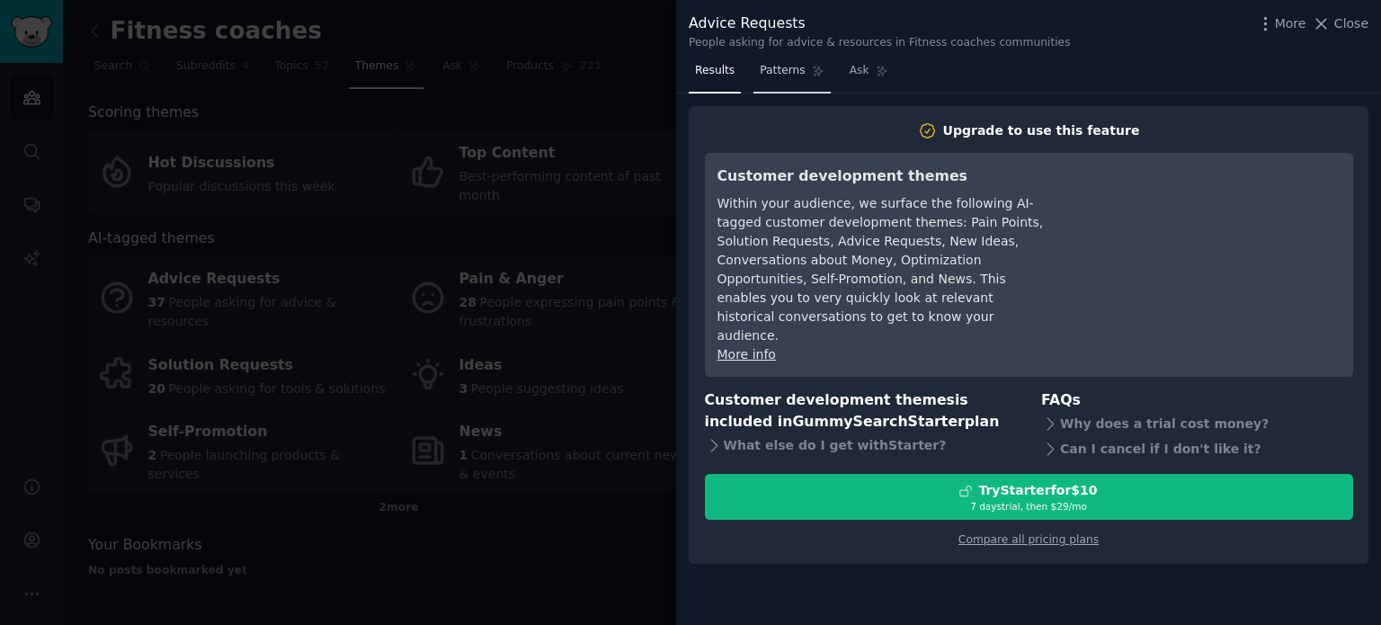
click at [782, 85] on link "Patterns" at bounding box center [791, 75] width 76 height 37
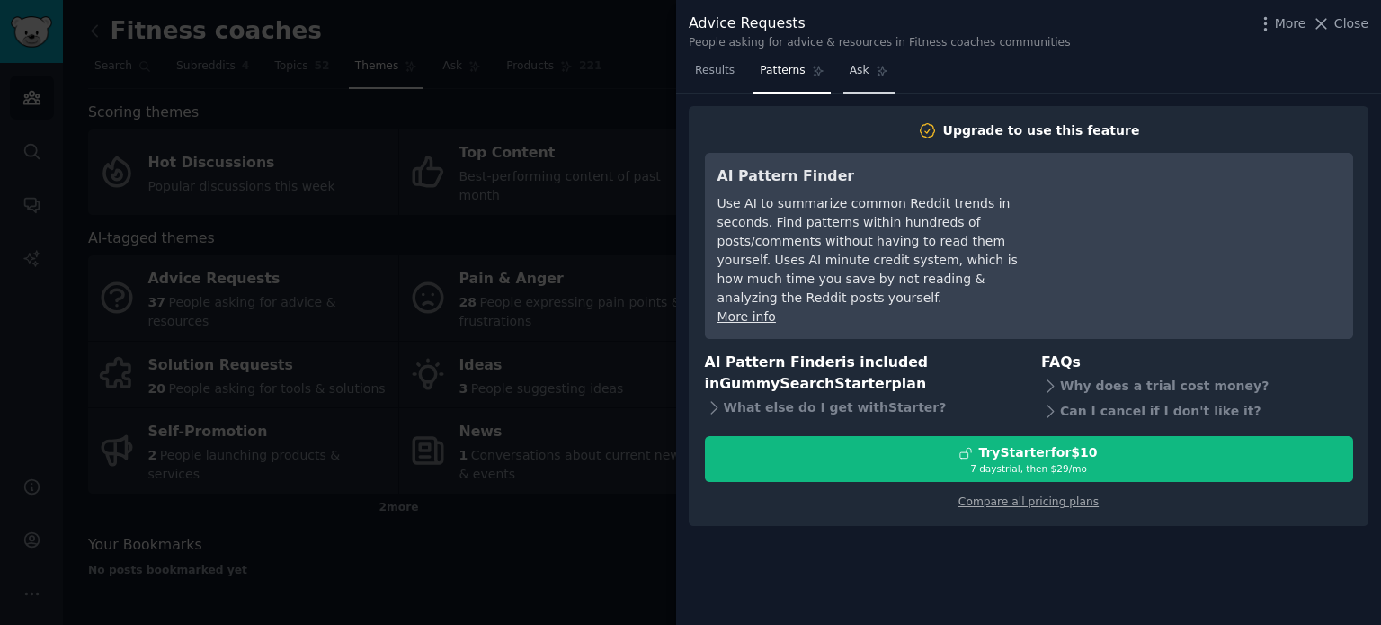
click at [850, 72] on span "Ask" at bounding box center [860, 71] width 20 height 16
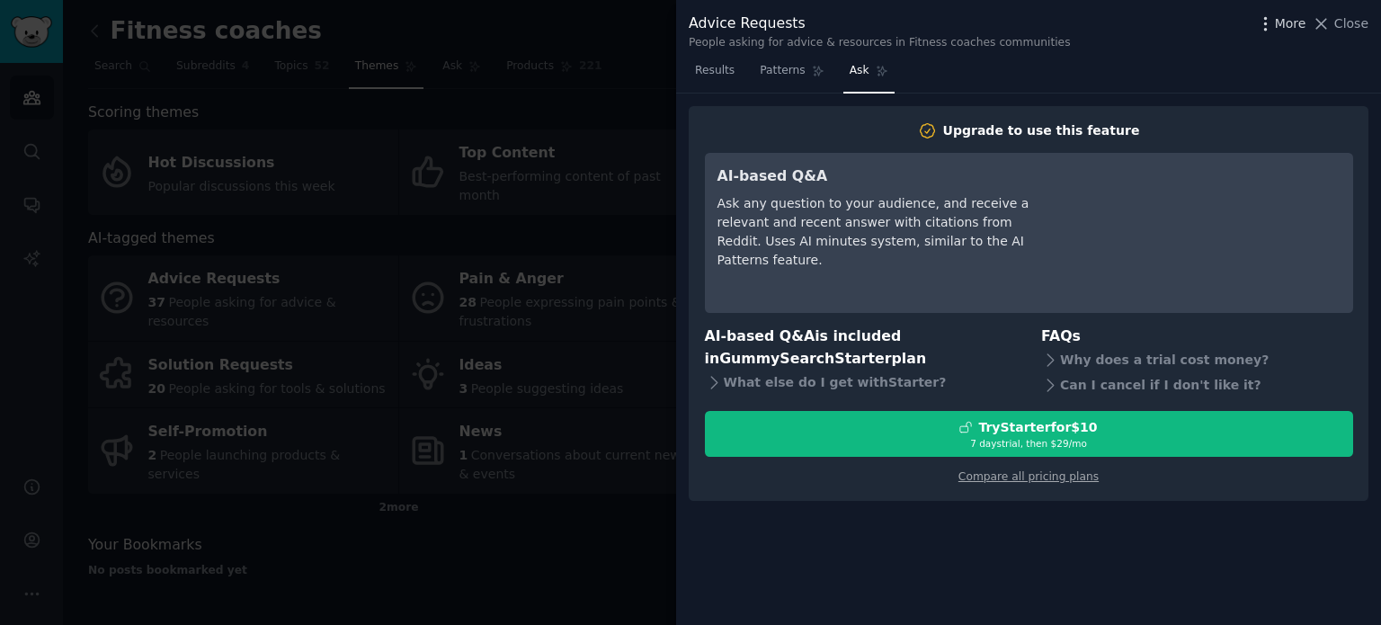
click at [1275, 24] on icon "button" at bounding box center [1265, 23] width 19 height 19
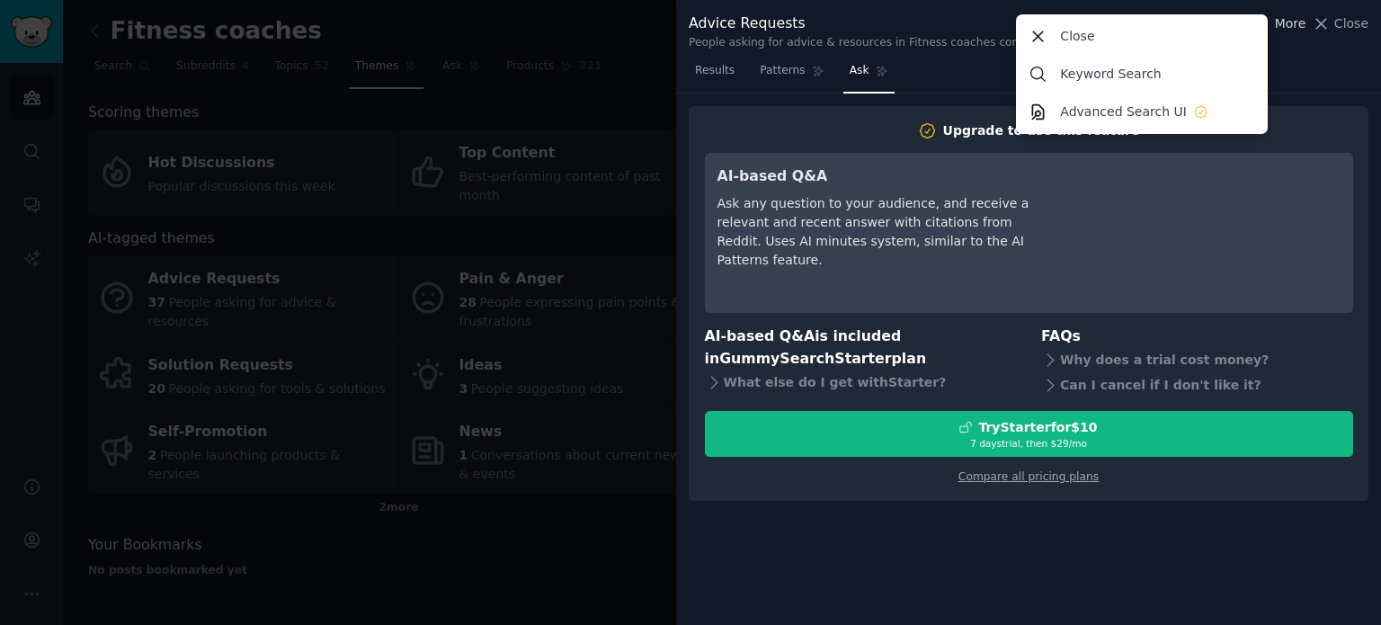
click at [1275, 24] on icon "button" at bounding box center [1265, 23] width 19 height 19
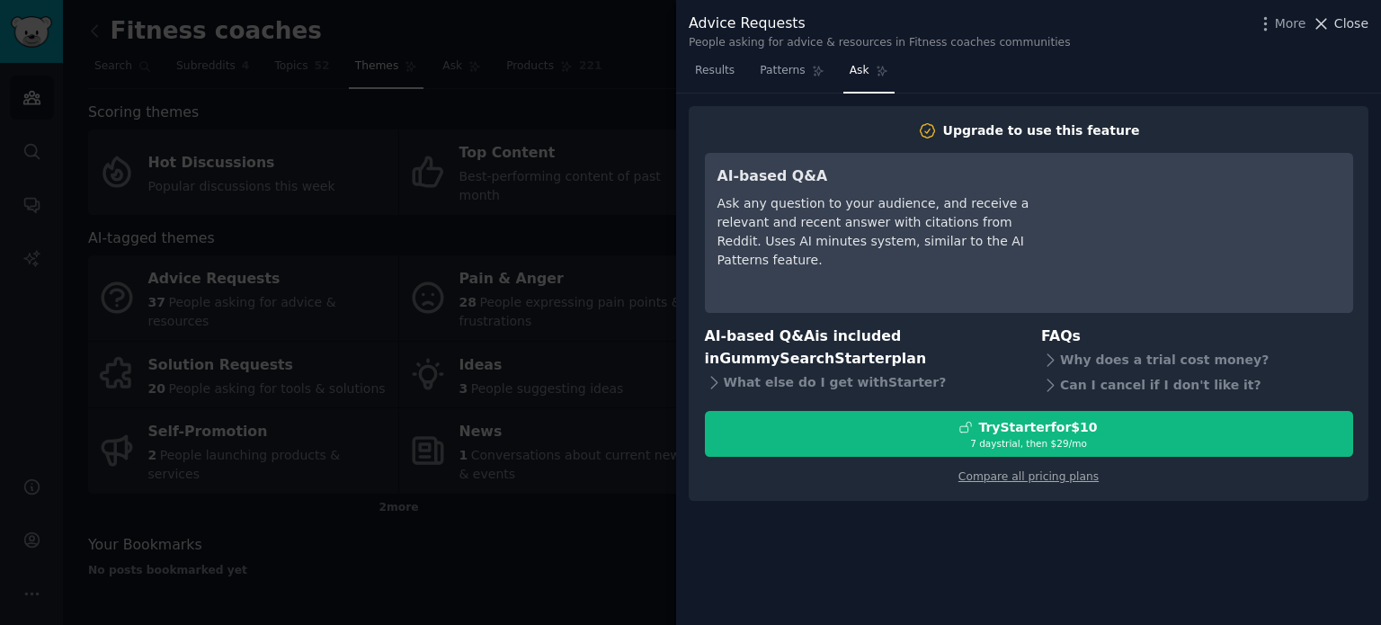
click at [1331, 23] on icon at bounding box center [1321, 23] width 19 height 19
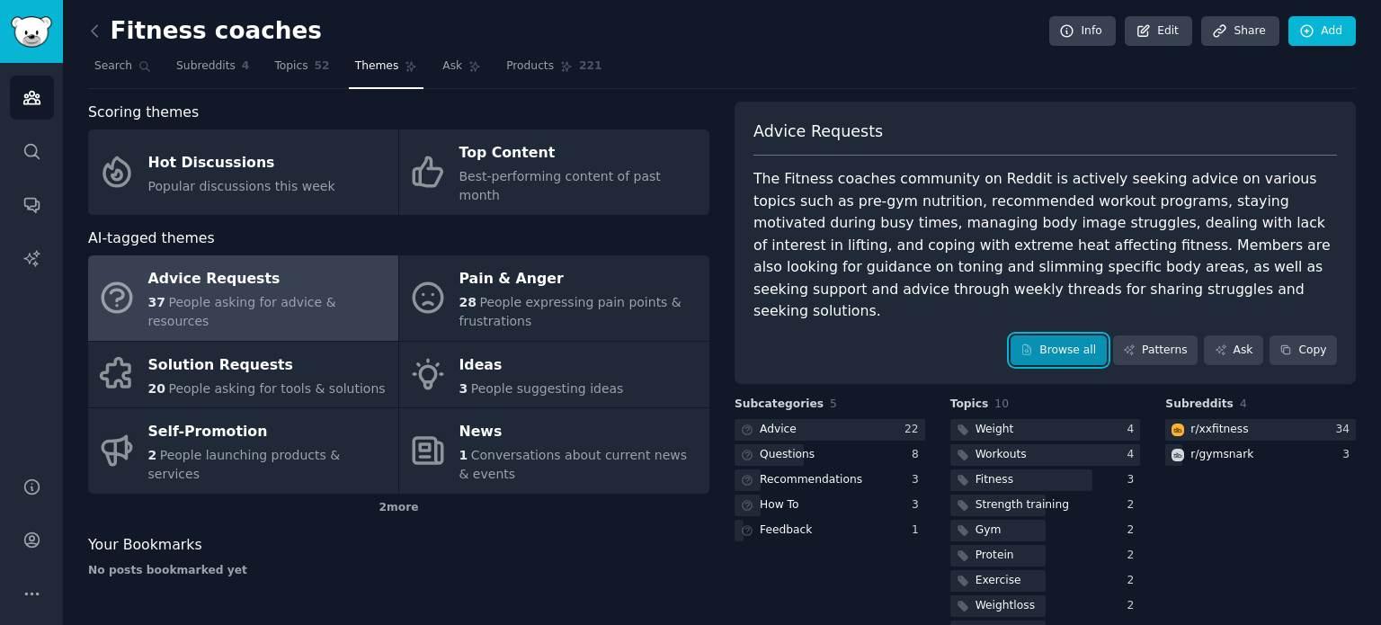
click at [1048, 335] on link "Browse all" at bounding box center [1059, 350] width 96 height 31
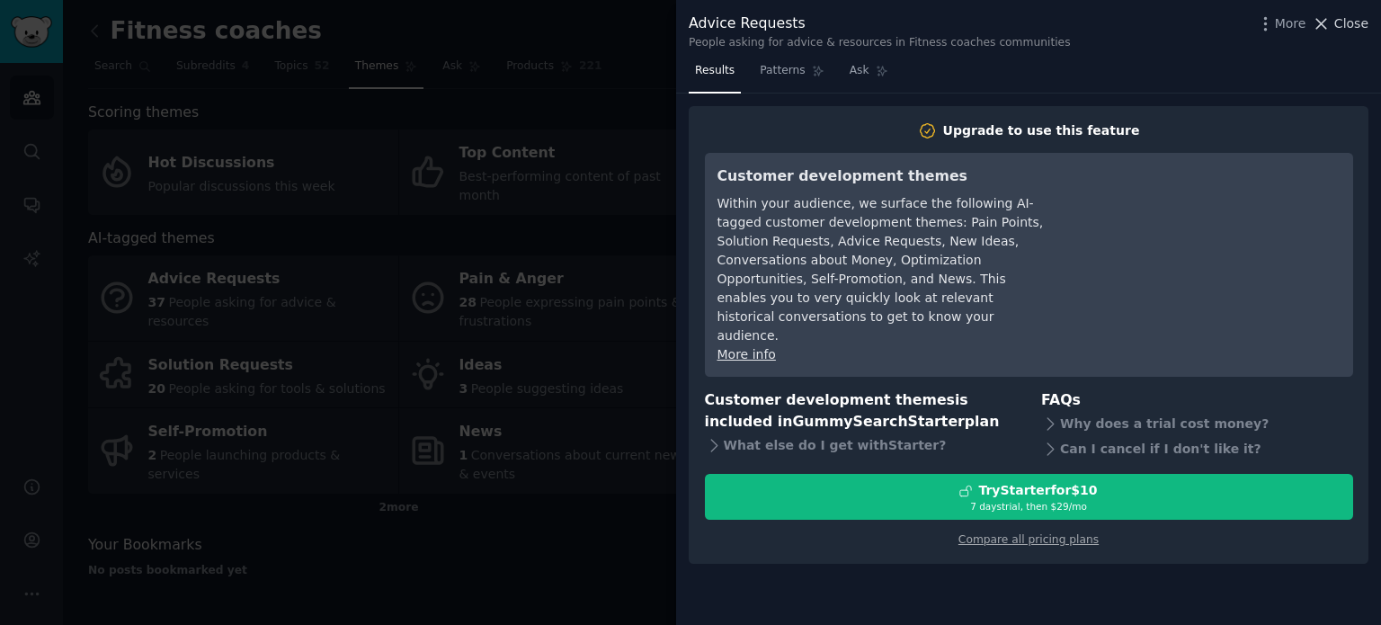
click at [1321, 22] on icon at bounding box center [1321, 23] width 19 height 19
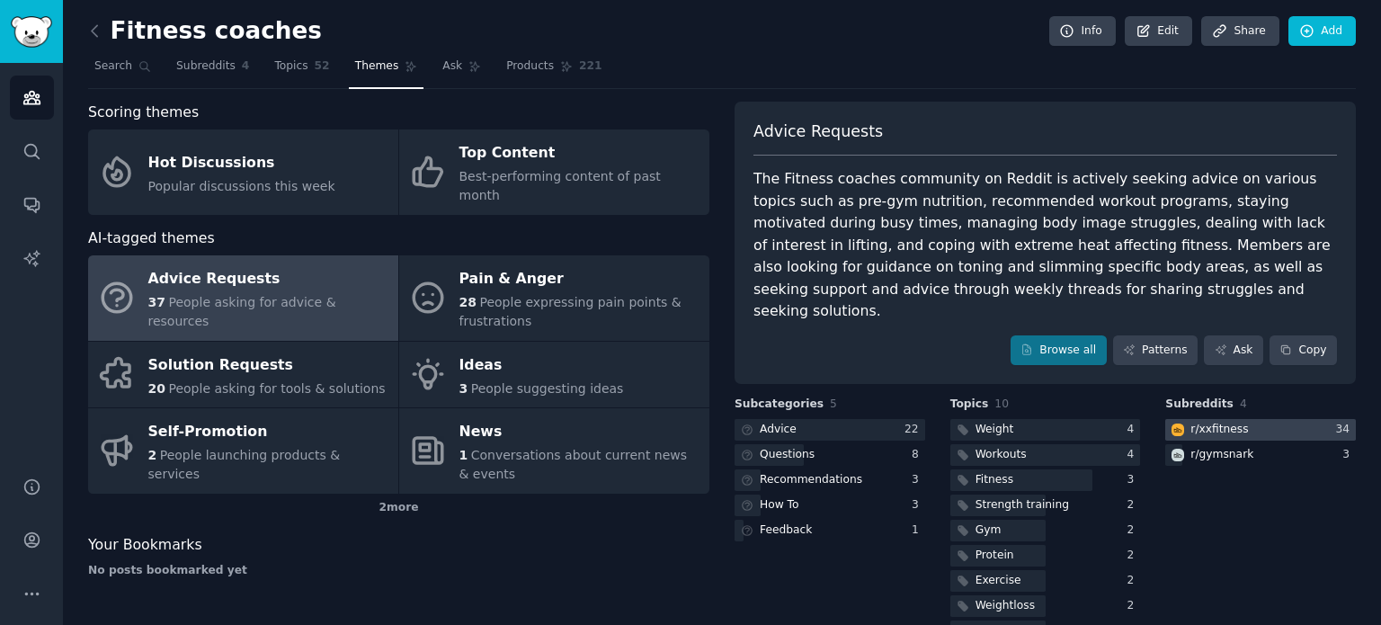
click at [1267, 419] on div at bounding box center [1260, 430] width 191 height 22
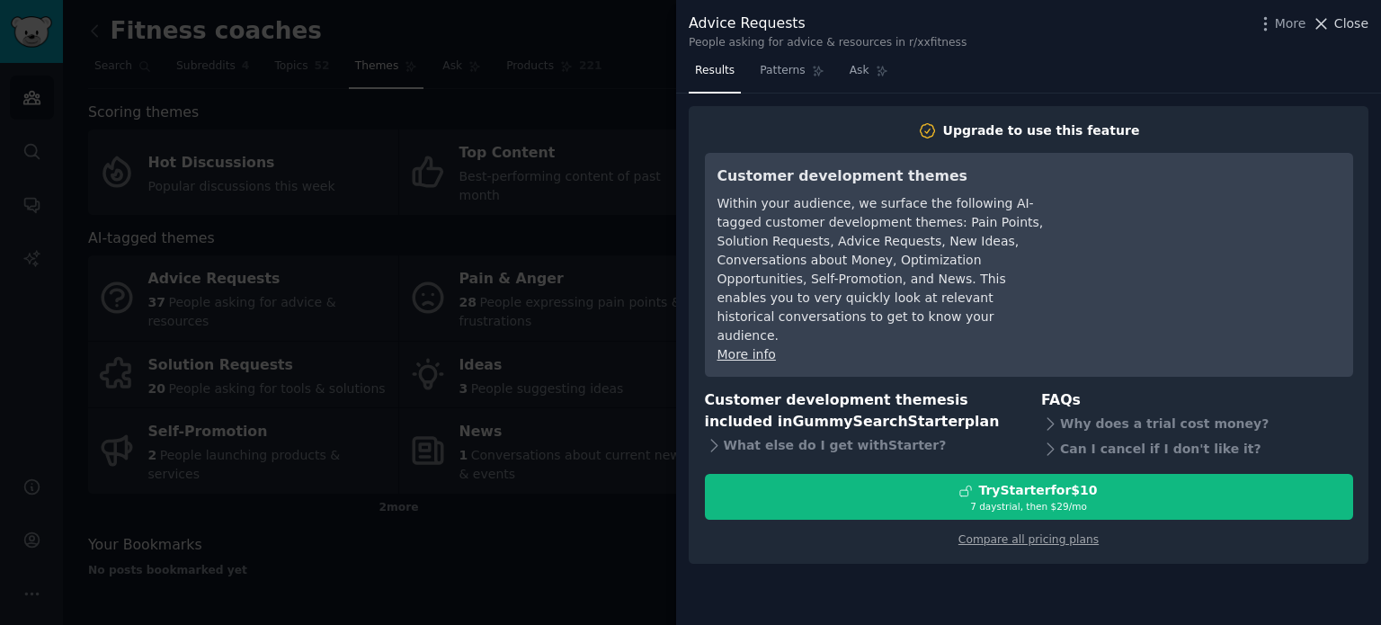
click at [1323, 21] on icon at bounding box center [1321, 23] width 19 height 19
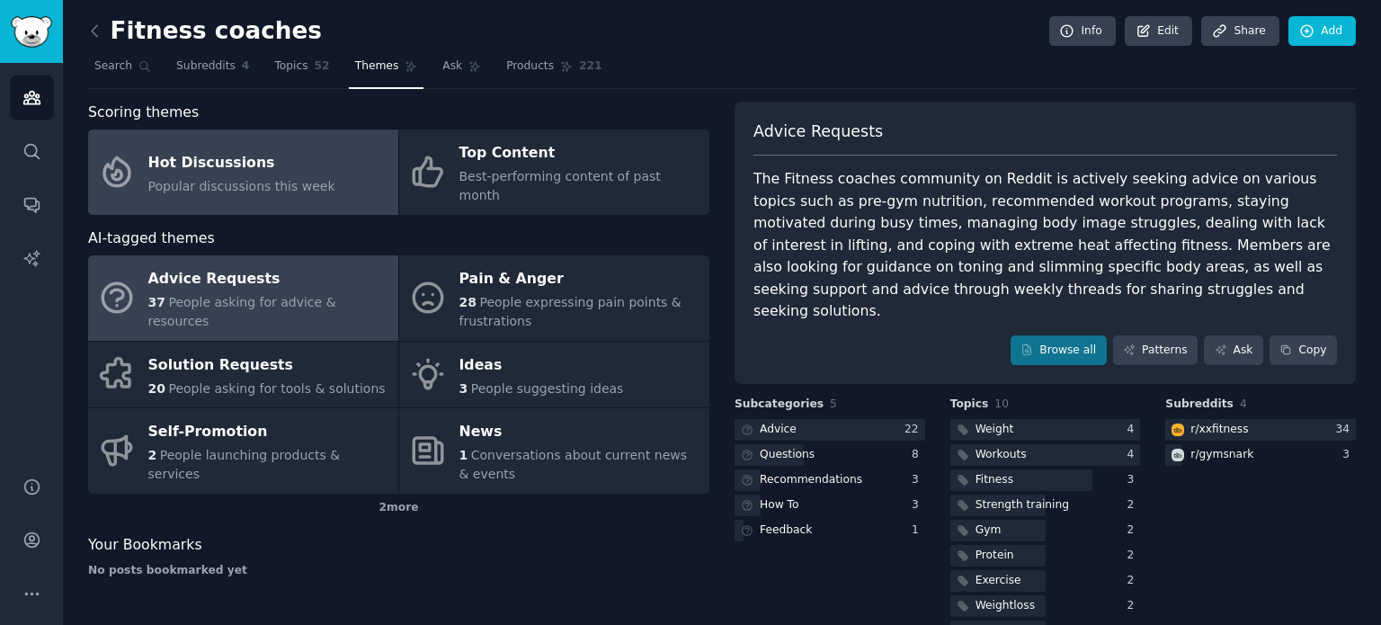
click at [332, 170] on link "Hot Discussions Popular discussions this week" at bounding box center [243, 171] width 310 height 85
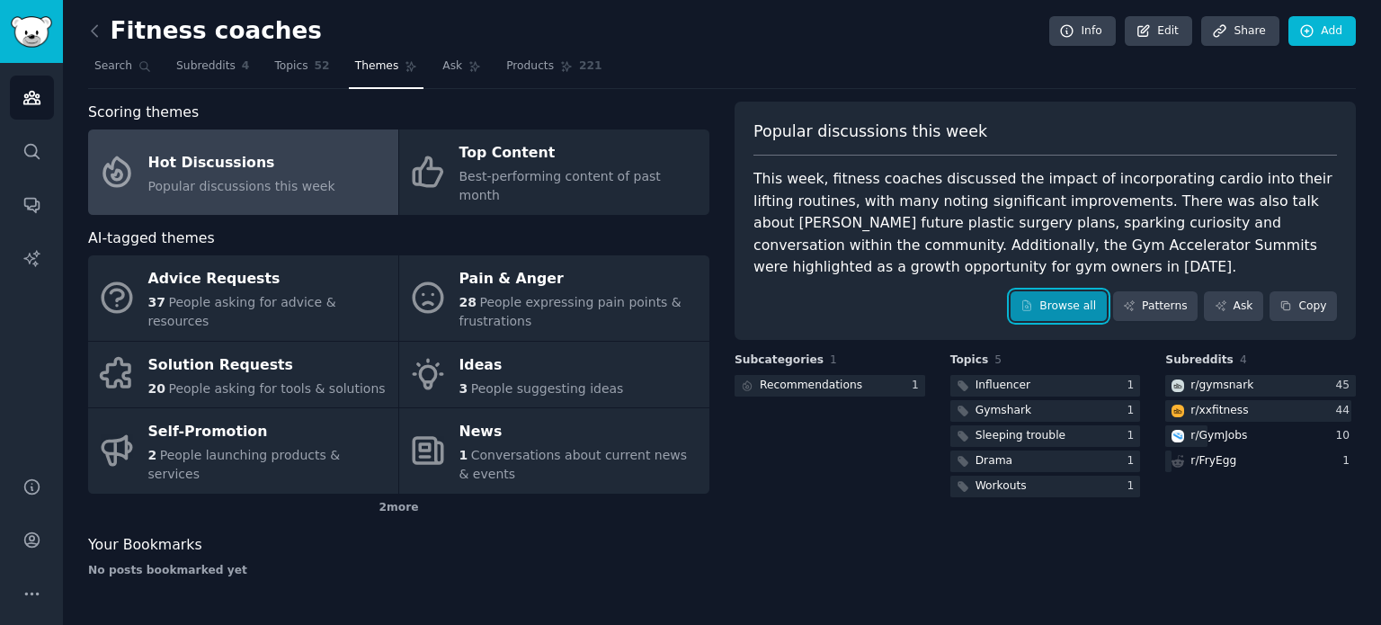
click at [1071, 308] on link "Browse all" at bounding box center [1059, 306] width 96 height 31
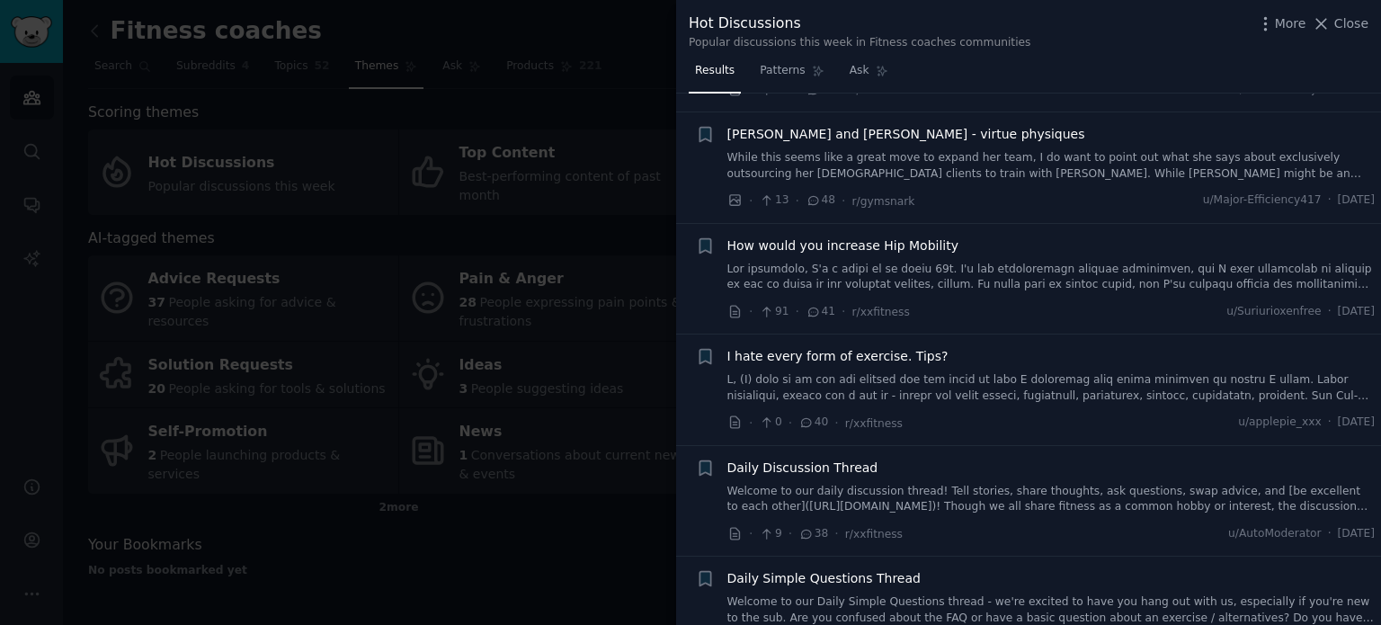
scroll to position [1603, 0]
click at [1331, 26] on icon at bounding box center [1321, 23] width 19 height 19
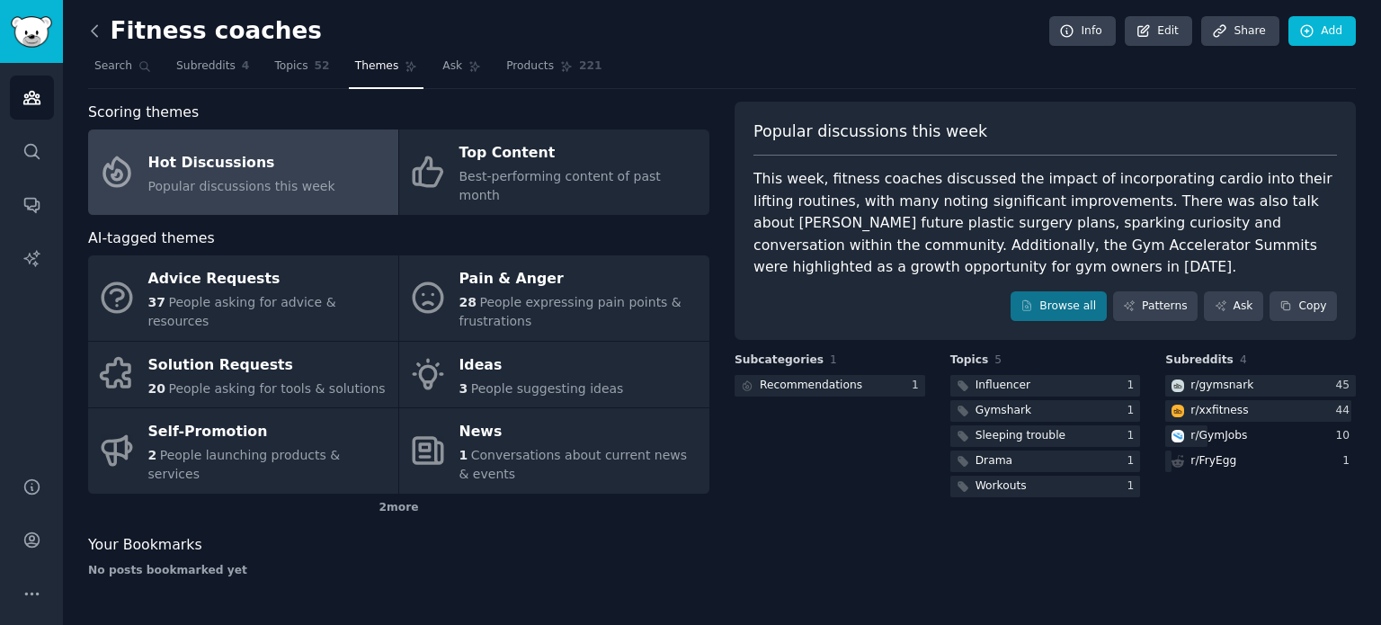
click at [96, 27] on icon at bounding box center [94, 31] width 19 height 19
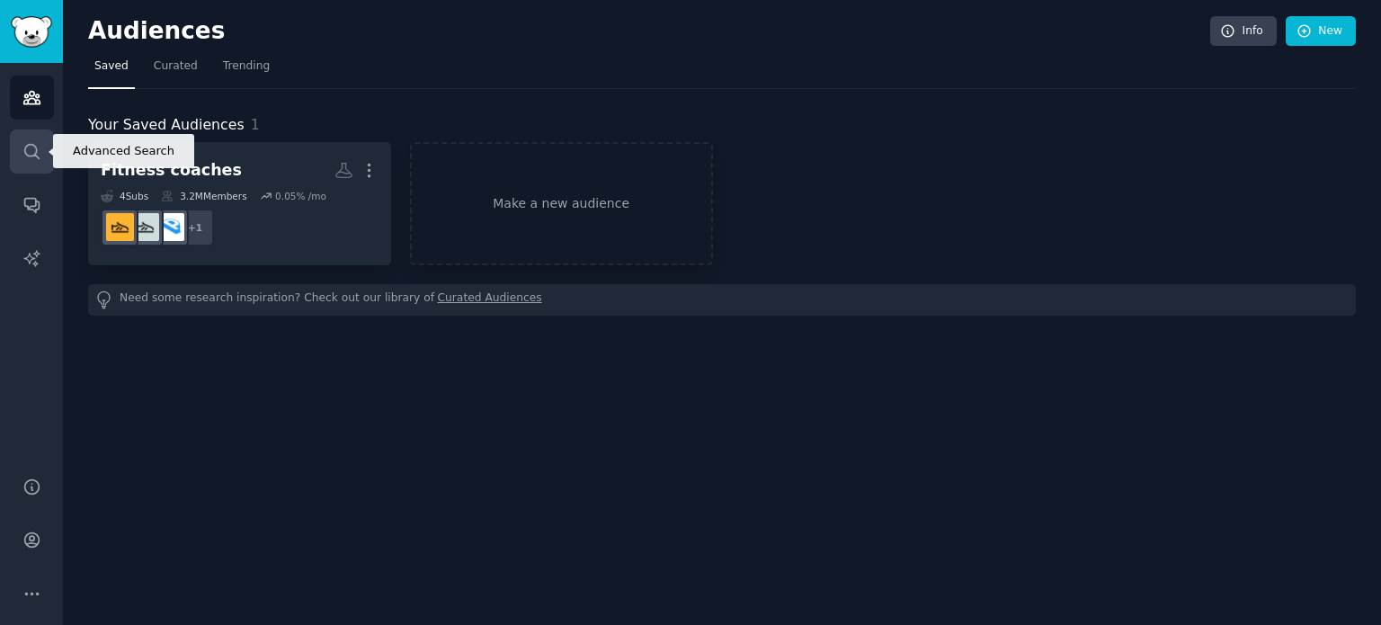
click at [25, 154] on icon "Sidebar" at bounding box center [31, 151] width 14 height 14
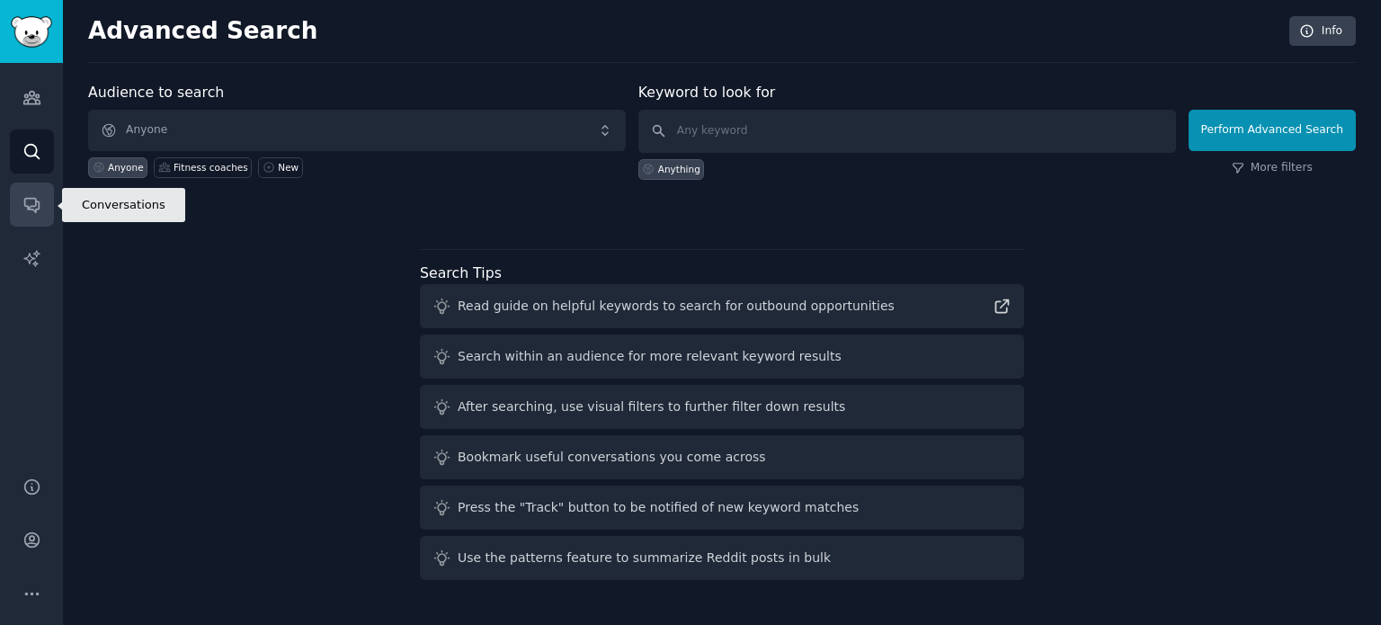
click at [28, 213] on icon "Sidebar" at bounding box center [31, 204] width 19 height 19
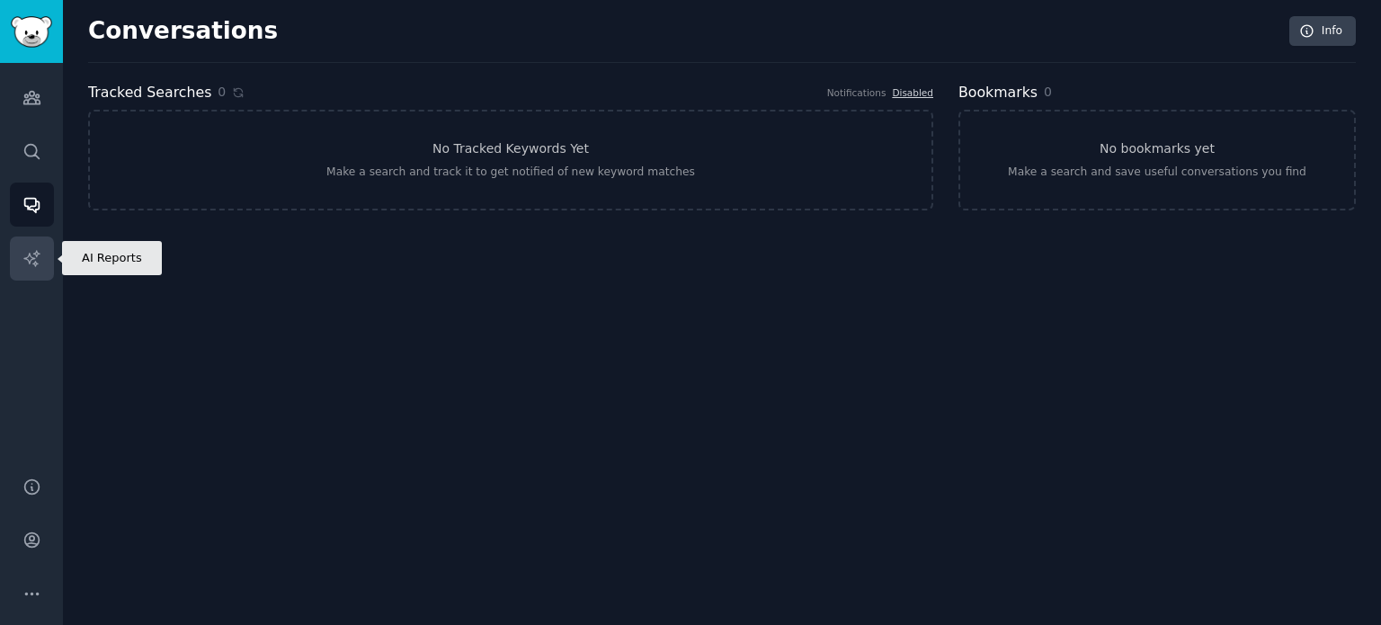
click at [36, 262] on icon "Sidebar" at bounding box center [31, 258] width 19 height 19
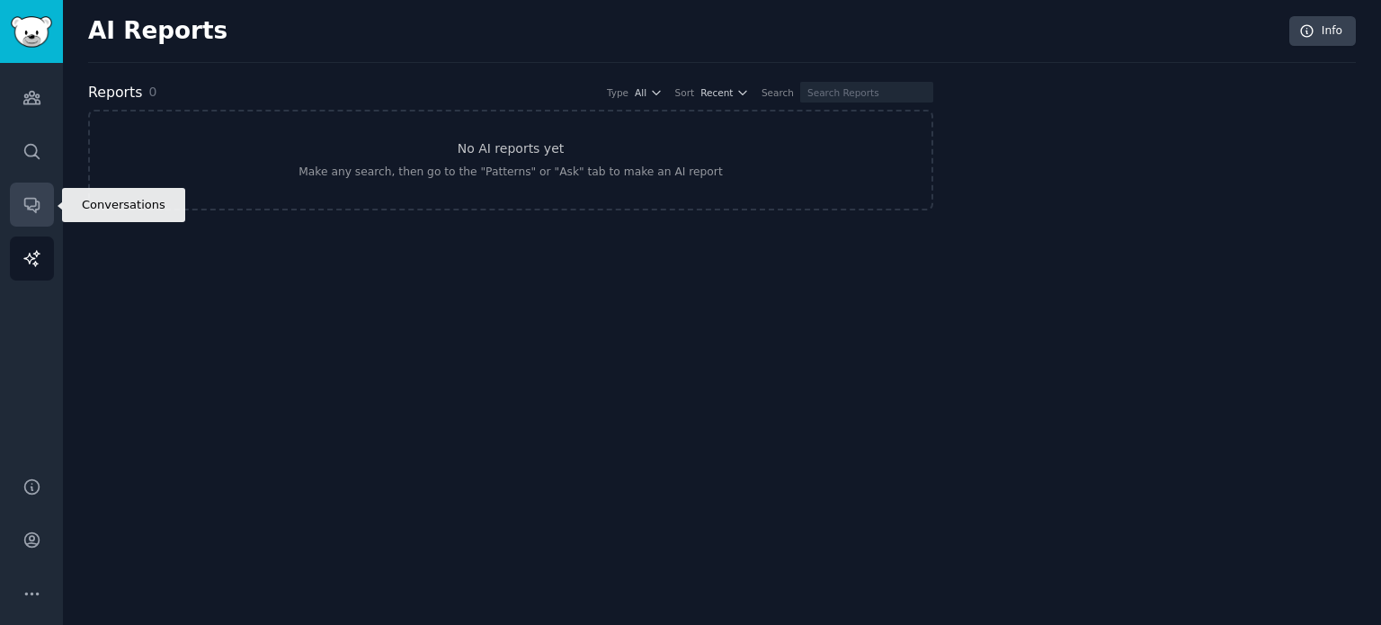
click at [31, 222] on link "Conversations" at bounding box center [32, 205] width 44 height 44
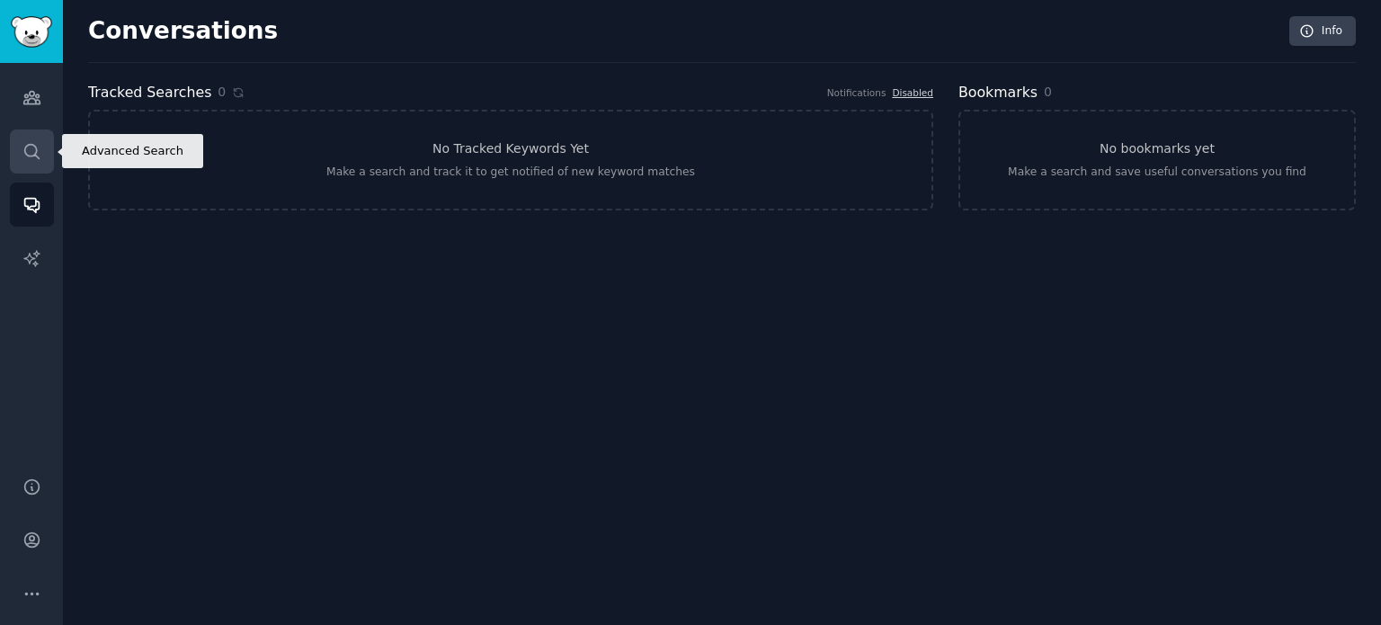
click at [21, 150] on link "Search" at bounding box center [32, 151] width 44 height 44
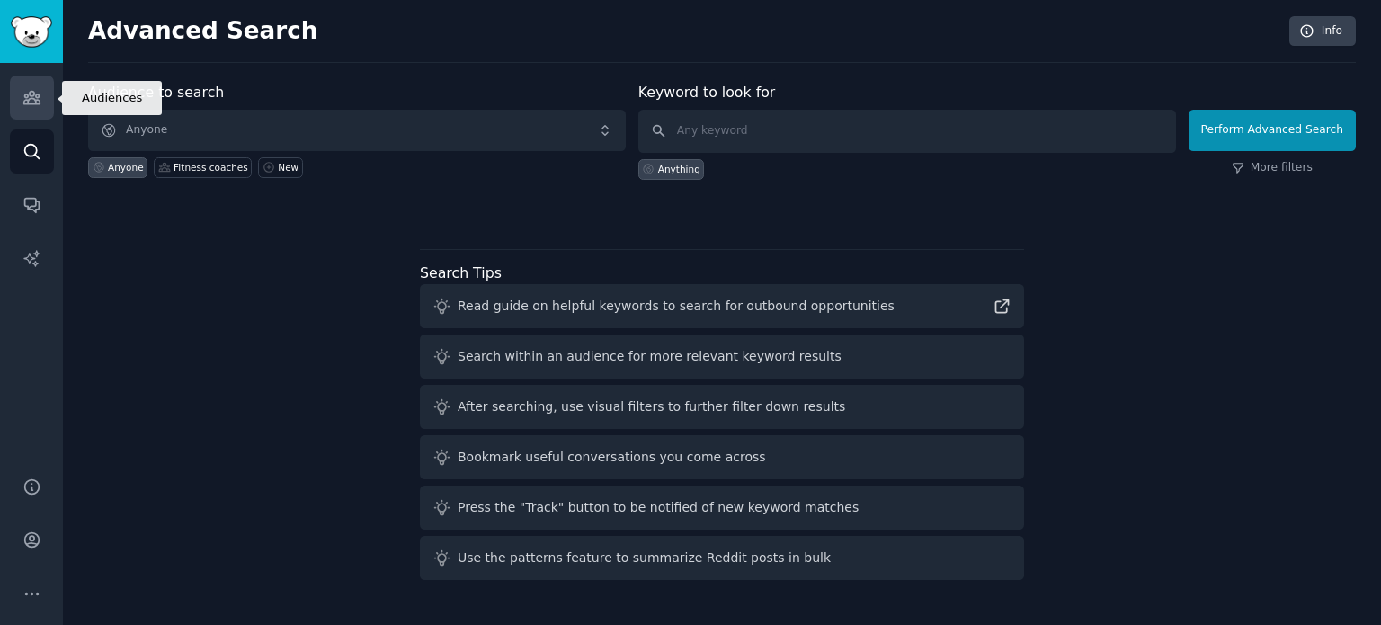
click at [24, 97] on icon "Sidebar" at bounding box center [31, 98] width 16 height 13
